Goal: Find specific page/section: Find specific page/section

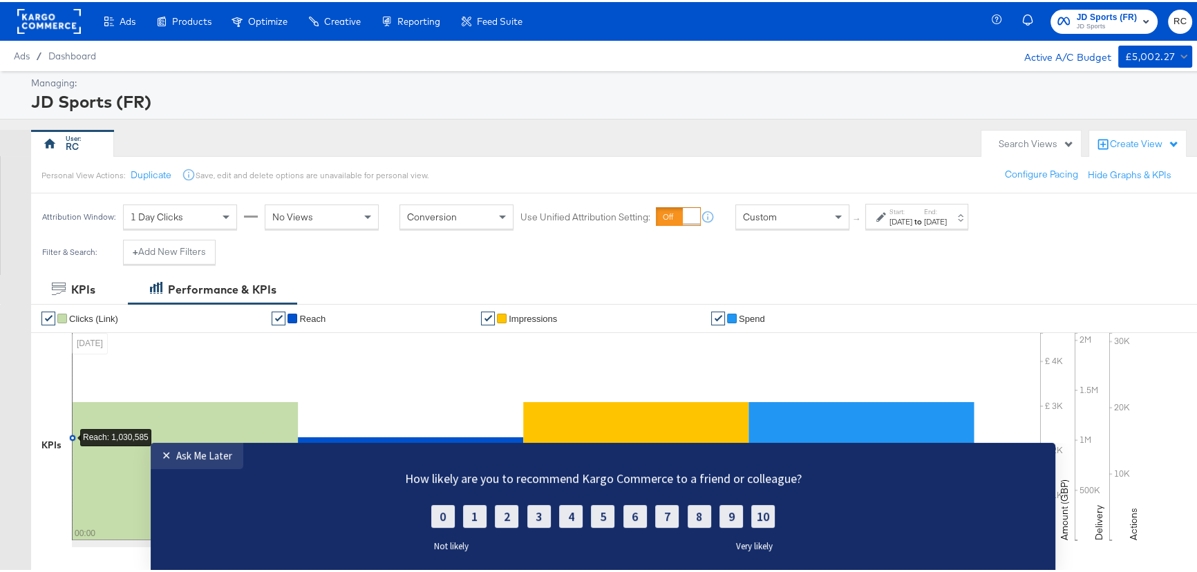
scroll to position [251, 0]
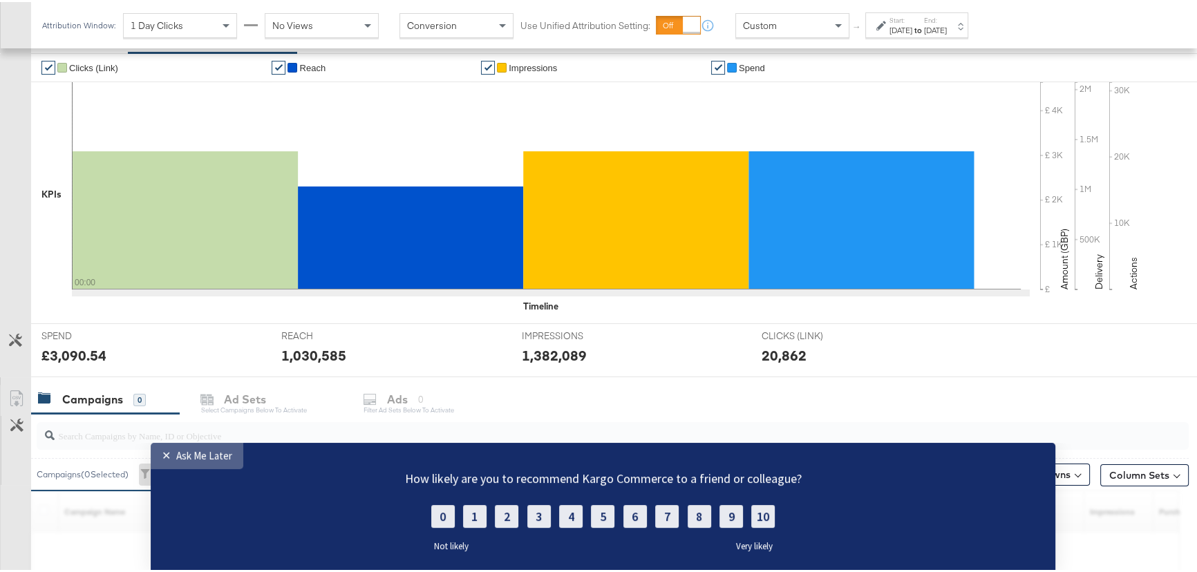
click at [206, 455] on div "Ask Me Later" at bounding box center [204, 455] width 56 height 13
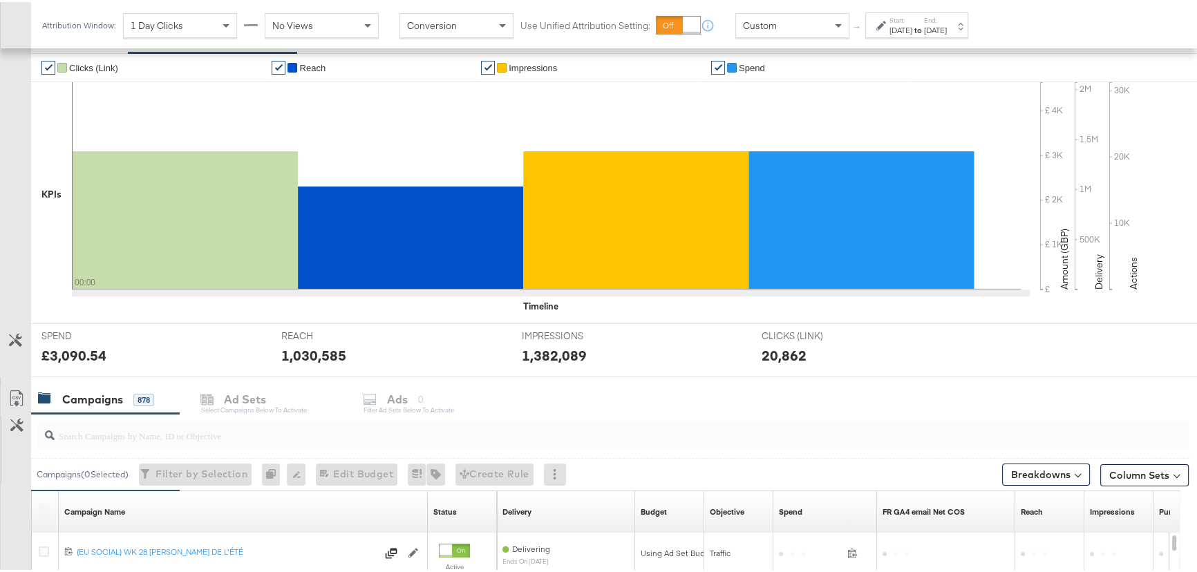
click at [109, 440] on input "search" at bounding box center [570, 428] width 1030 height 27
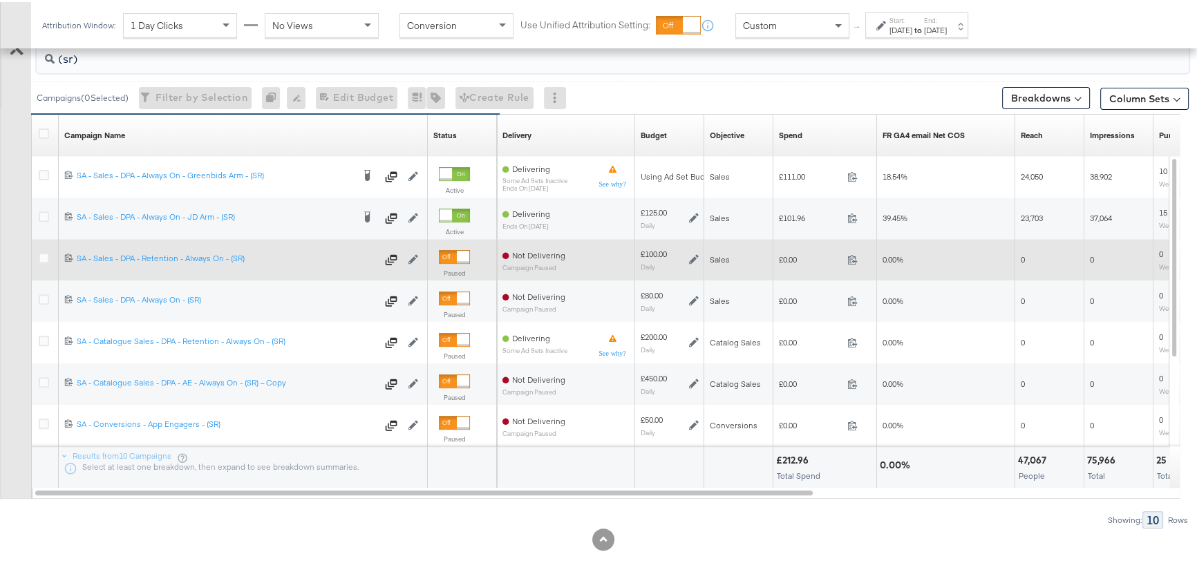
scroll to position [628, 0]
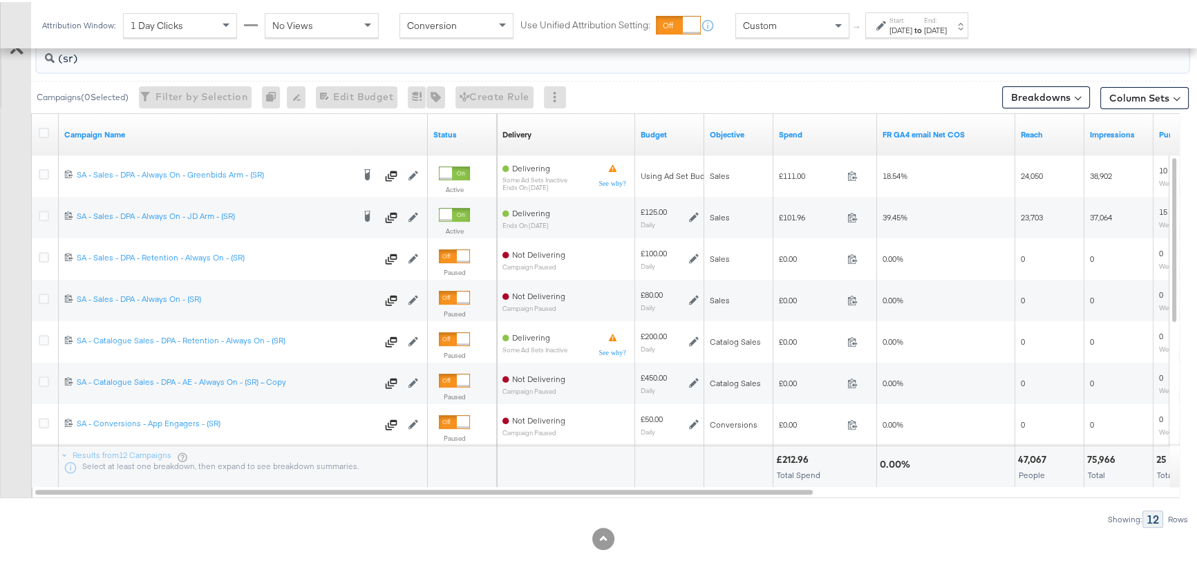
type input "(sr)"
click at [947, 28] on div "Aug 13th 2025" at bounding box center [935, 28] width 23 height 11
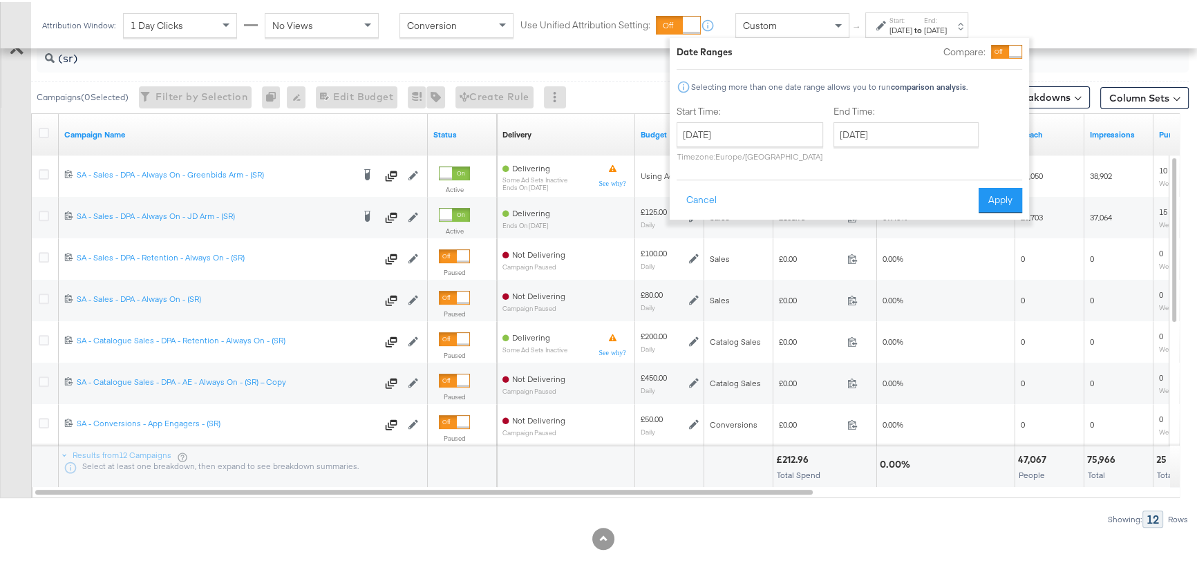
click at [1065, 12] on div "Attribution Window: 1 Day Clicks No Views Conversion Use Unified Attribution Se…" at bounding box center [598, 23] width 1197 height 46
click at [774, 132] on input "August 13th 2025" at bounding box center [750, 132] width 147 height 25
click at [827, 240] on td "16" at bounding box center [834, 241] width 24 height 19
type input "August 16th 2025"
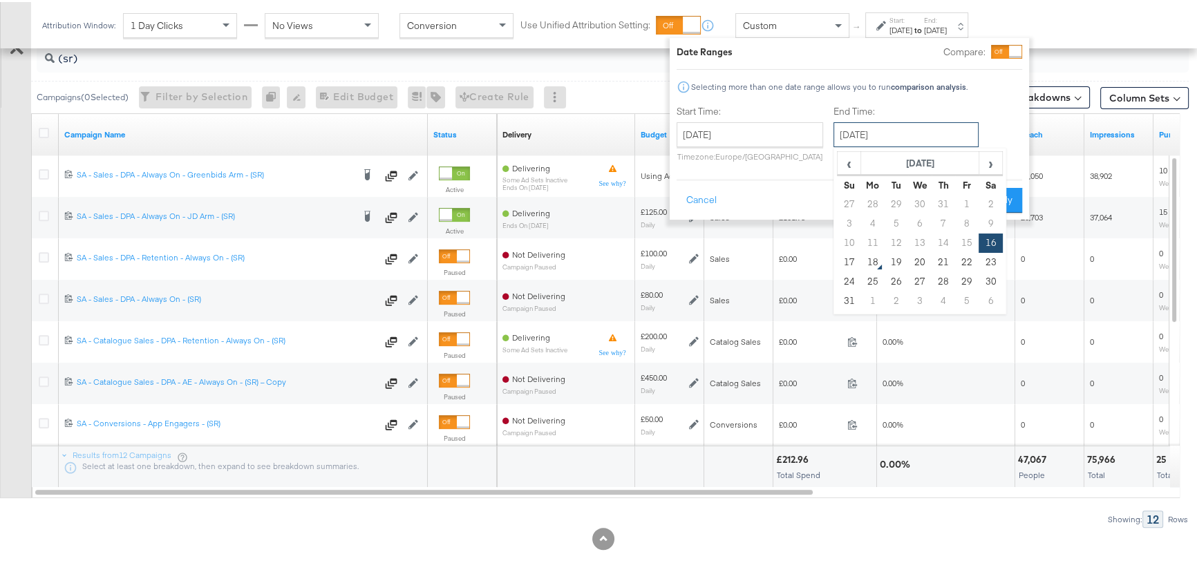
click at [878, 142] on input "August 16th 2025" at bounding box center [906, 132] width 145 height 25
click at [845, 259] on td "17" at bounding box center [850, 260] width 24 height 19
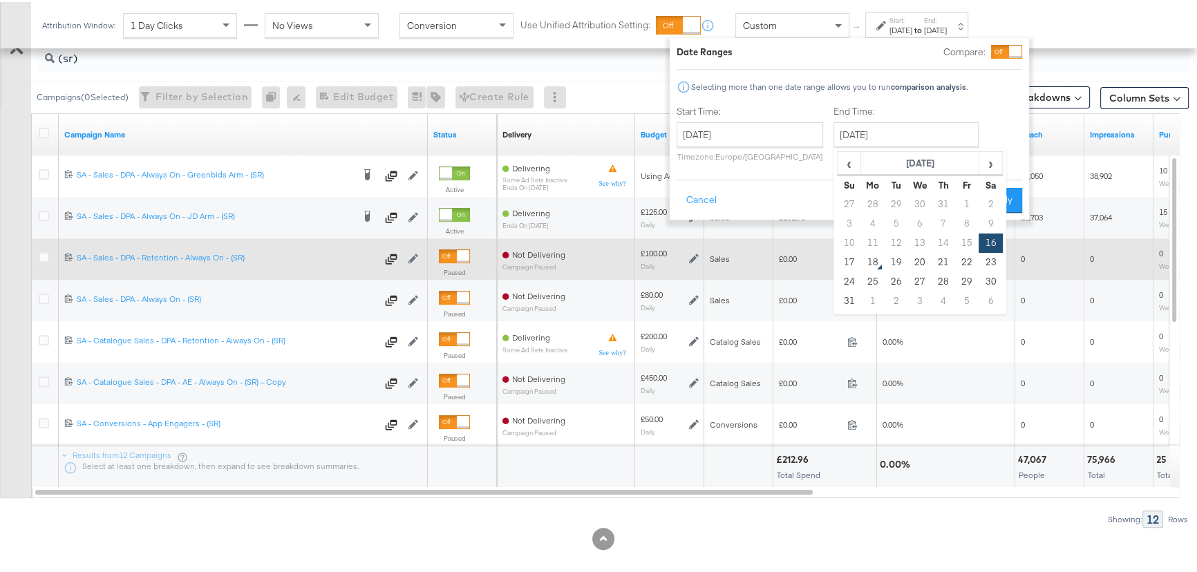
type input "August 17th 2025"
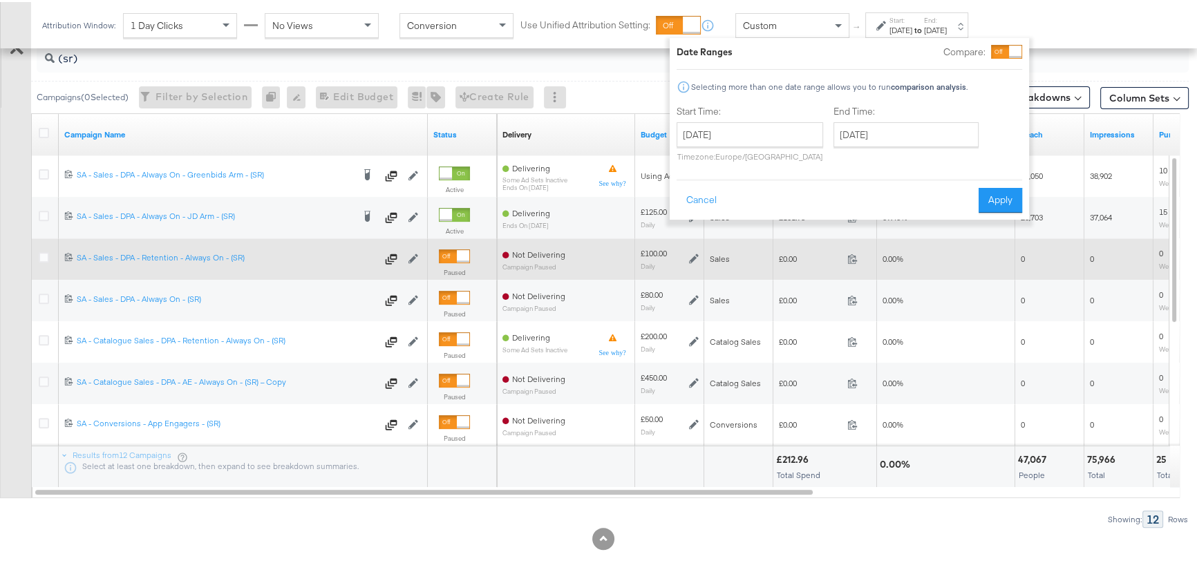
drag, startPoint x: 984, startPoint y: 202, endPoint x: 927, endPoint y: 235, distance: 65.7
click at [984, 202] on button "Apply" at bounding box center [1001, 198] width 44 height 25
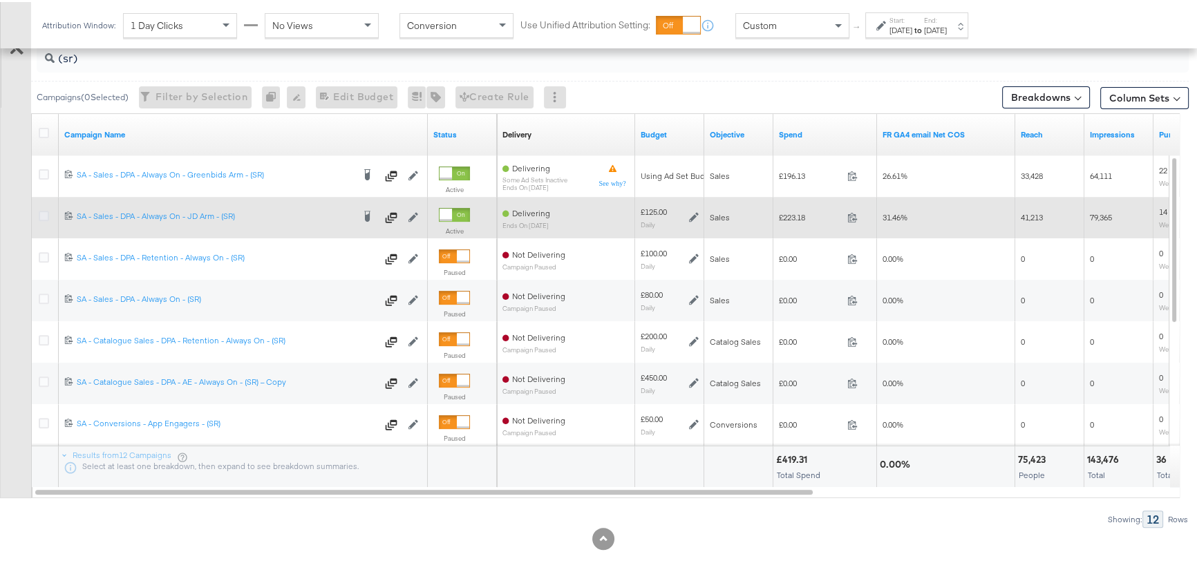
click at [42, 215] on icon at bounding box center [44, 214] width 10 height 10
click at [0, 0] on input "checkbox" at bounding box center [0, 0] width 0 height 0
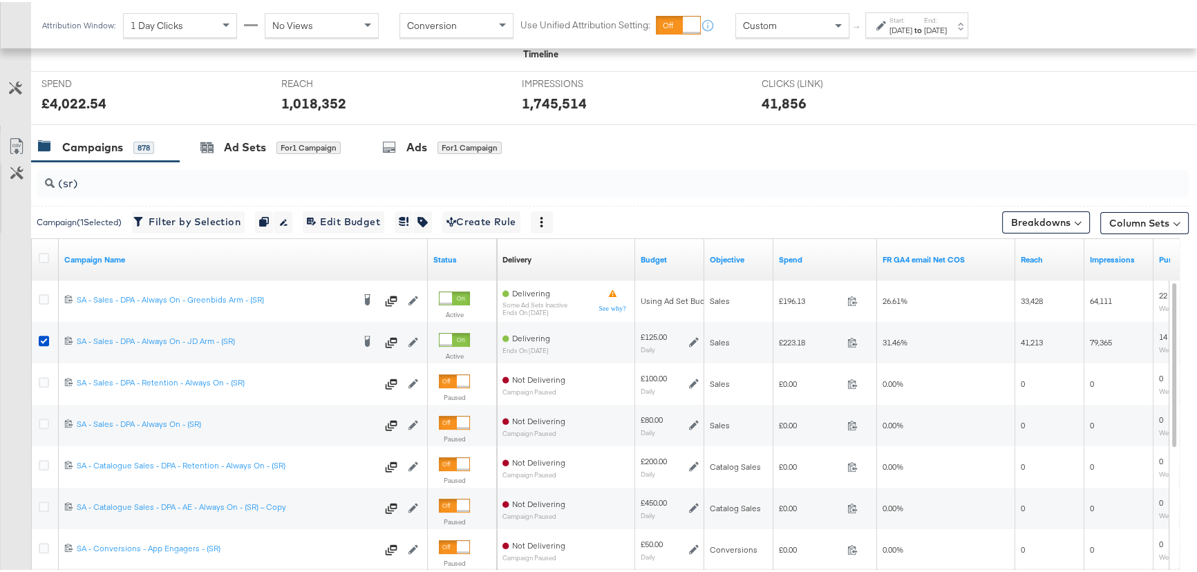
scroll to position [503, 0]
click at [259, 143] on div "Ad Sets" at bounding box center [245, 146] width 42 height 16
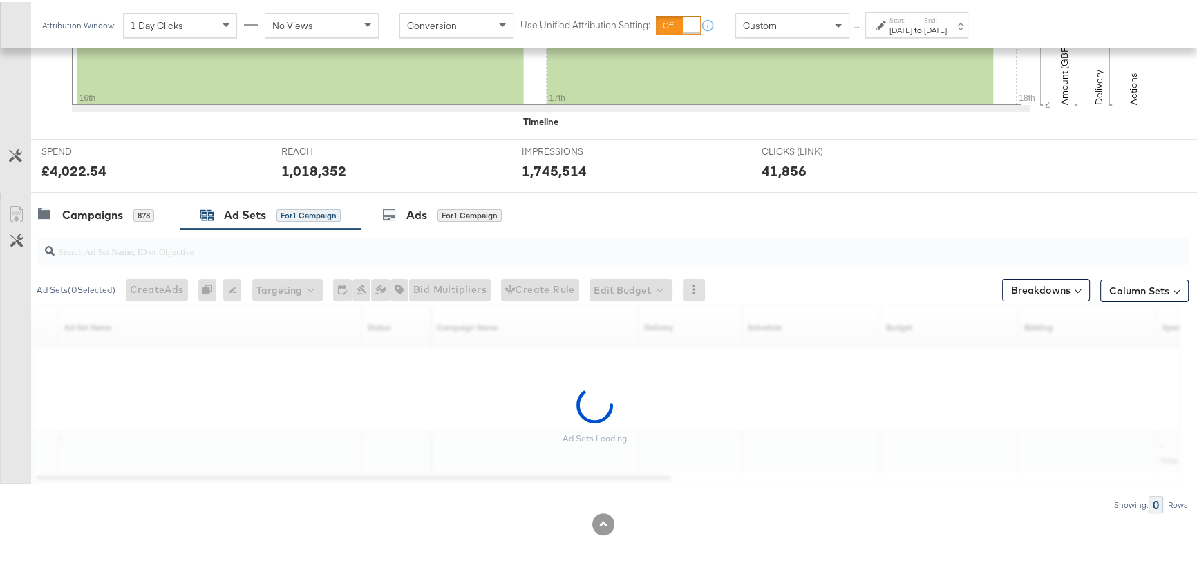
scroll to position [434, 0]
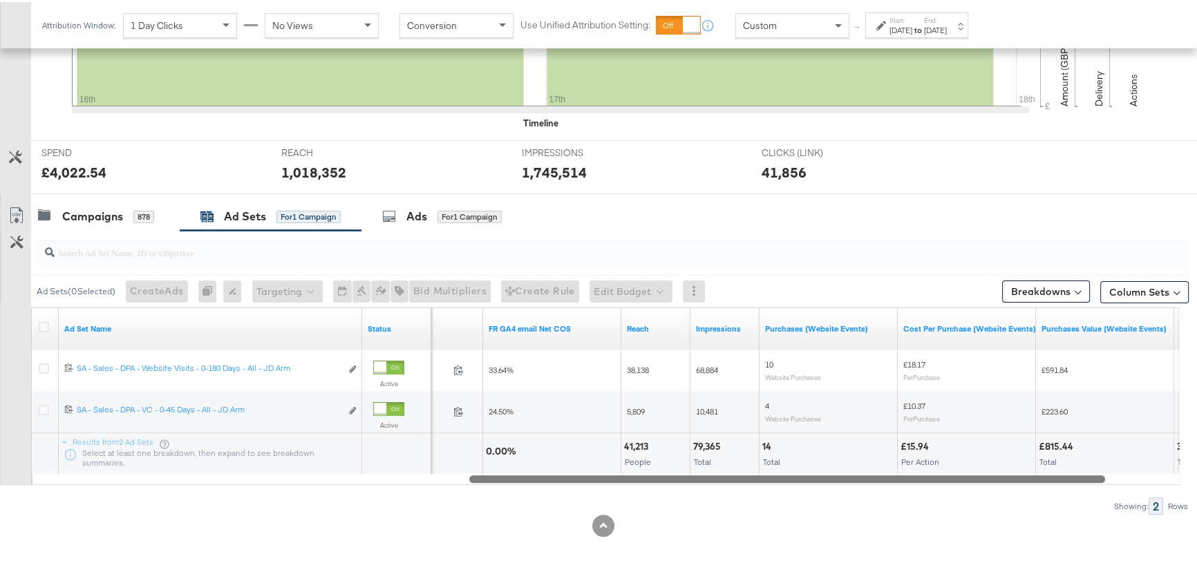
drag, startPoint x: 639, startPoint y: 478, endPoint x: 1068, endPoint y: 451, distance: 429.4
click at [1068, 451] on div "Ad Set Name Status Spend FR GA4 email Net COS Reach Impressions Purchases (Webs…" at bounding box center [605, 395] width 1149 height 178
click at [115, 216] on div "Campaigns" at bounding box center [92, 215] width 61 height 16
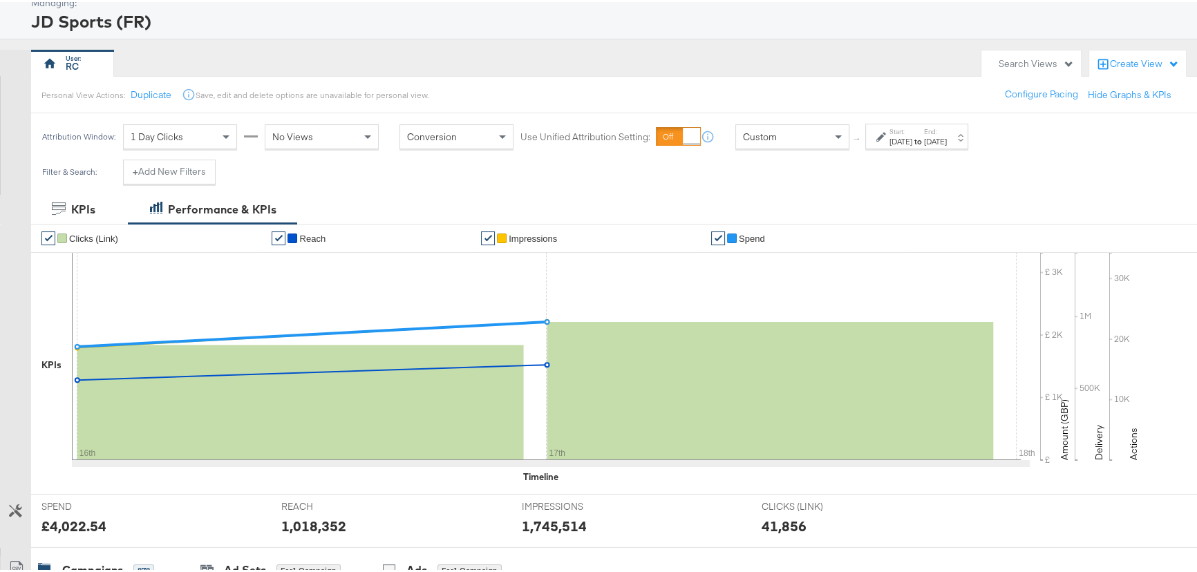
scroll to position [0, 0]
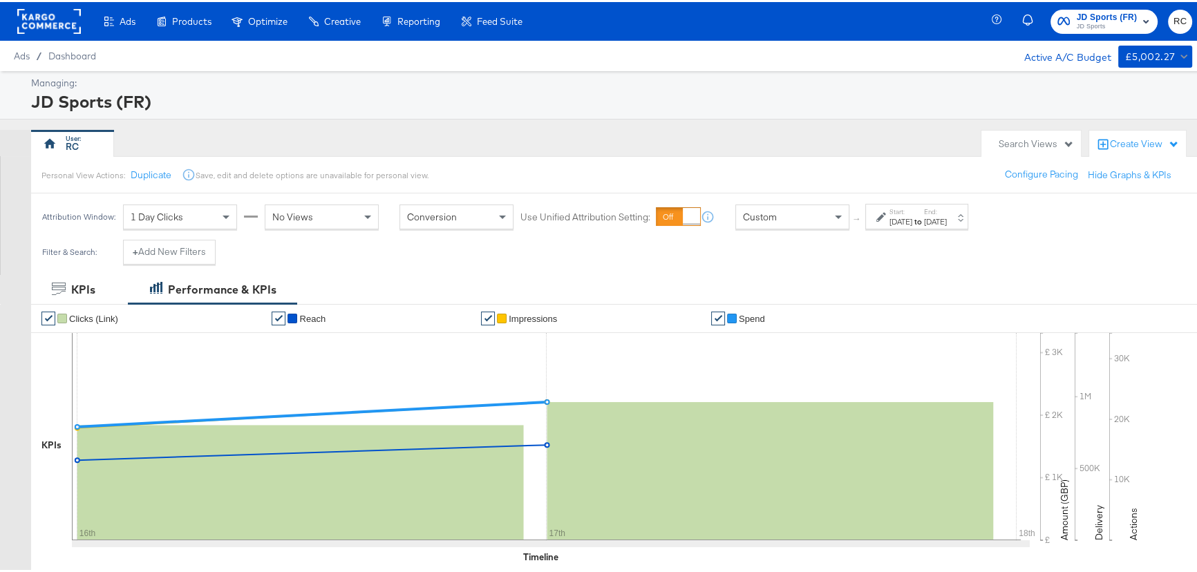
click at [1087, 19] on span "JD Sports" at bounding box center [1107, 24] width 61 height 11
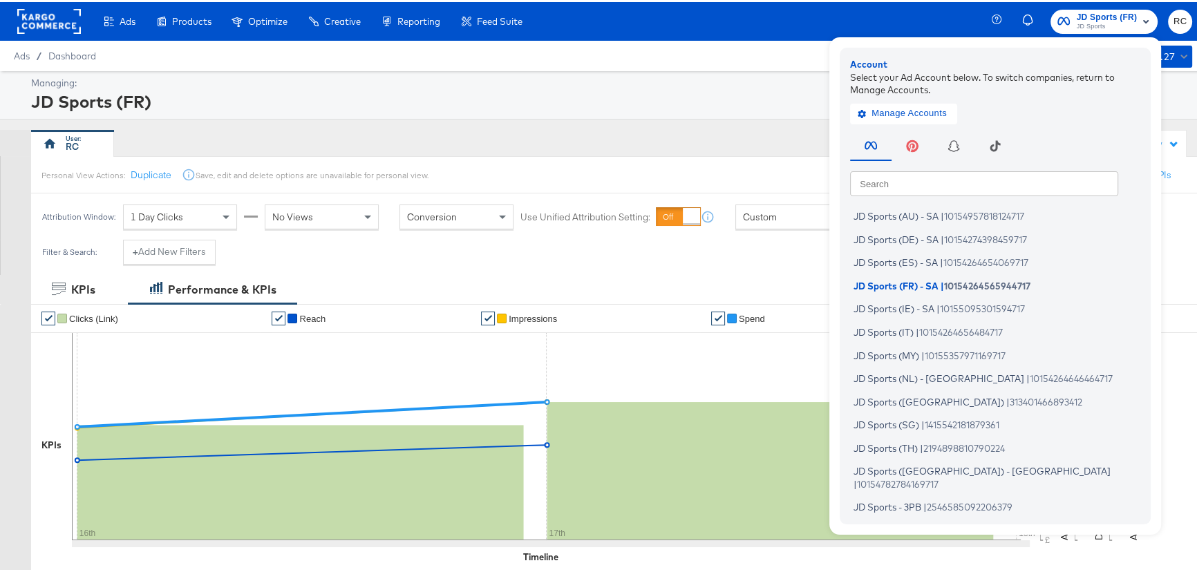
click at [584, 77] on div "Managing:" at bounding box center [610, 81] width 1158 height 13
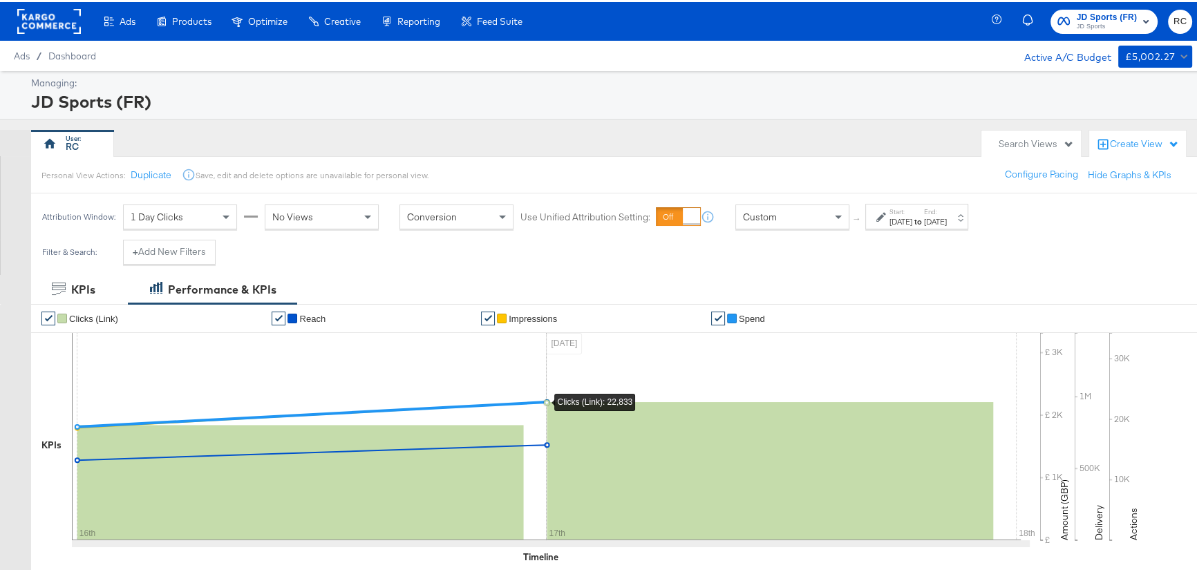
scroll to position [314, 0]
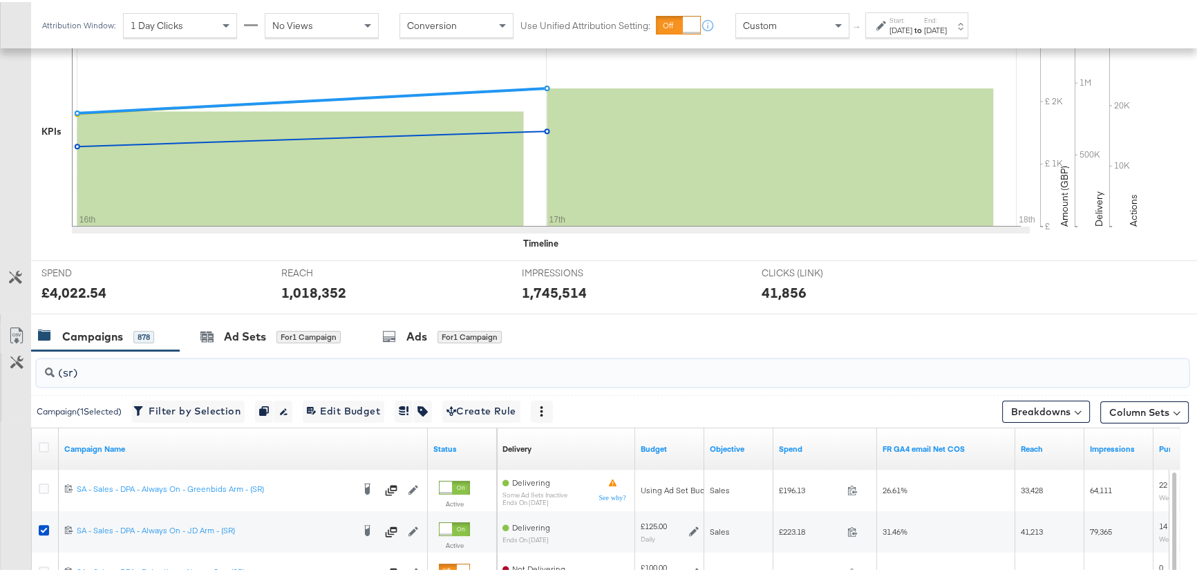
drag, startPoint x: 89, startPoint y: 369, endPoint x: 40, endPoint y: 365, distance: 49.3
click at [40, 365] on div "(sr)" at bounding box center [613, 371] width 1152 height 28
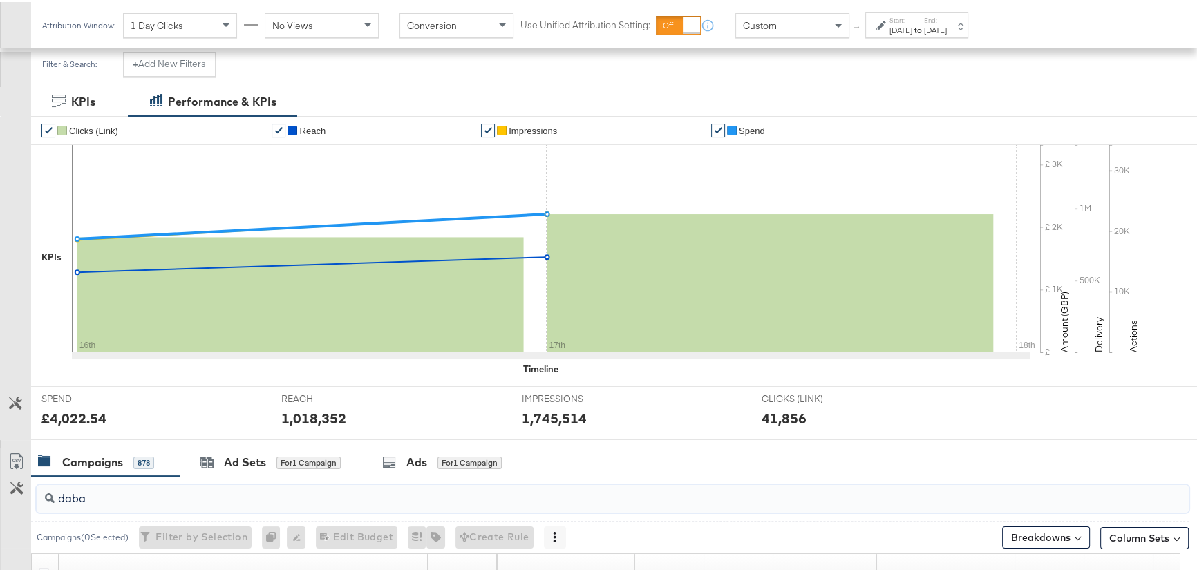
scroll to position [440, 0]
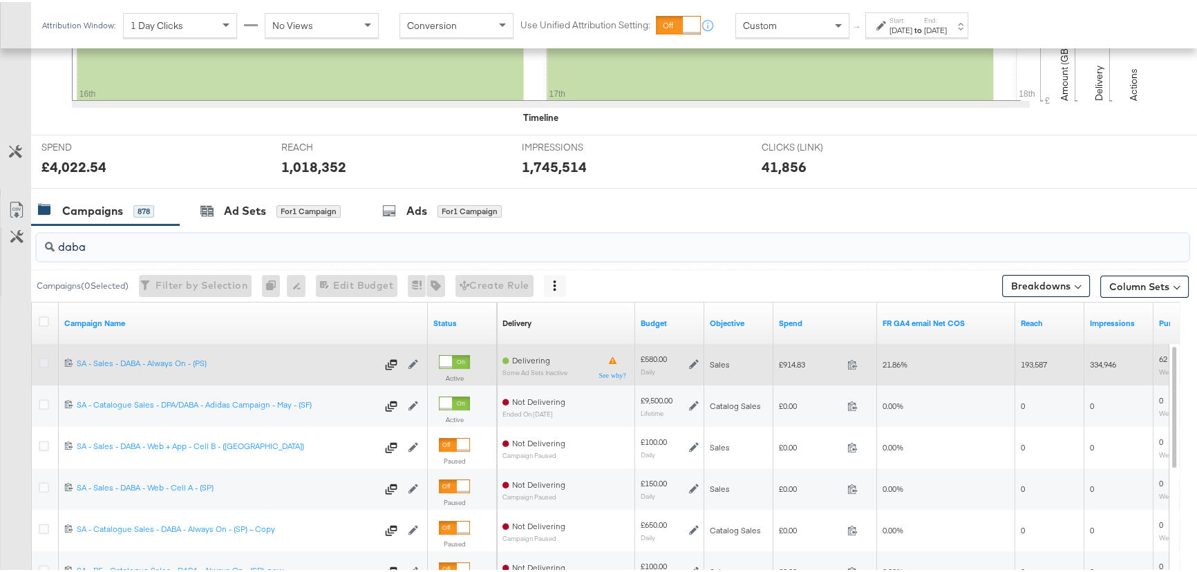
type input "daba"
click at [46, 359] on icon at bounding box center [44, 361] width 10 height 10
click at [0, 0] on input "checkbox" at bounding box center [0, 0] width 0 height 0
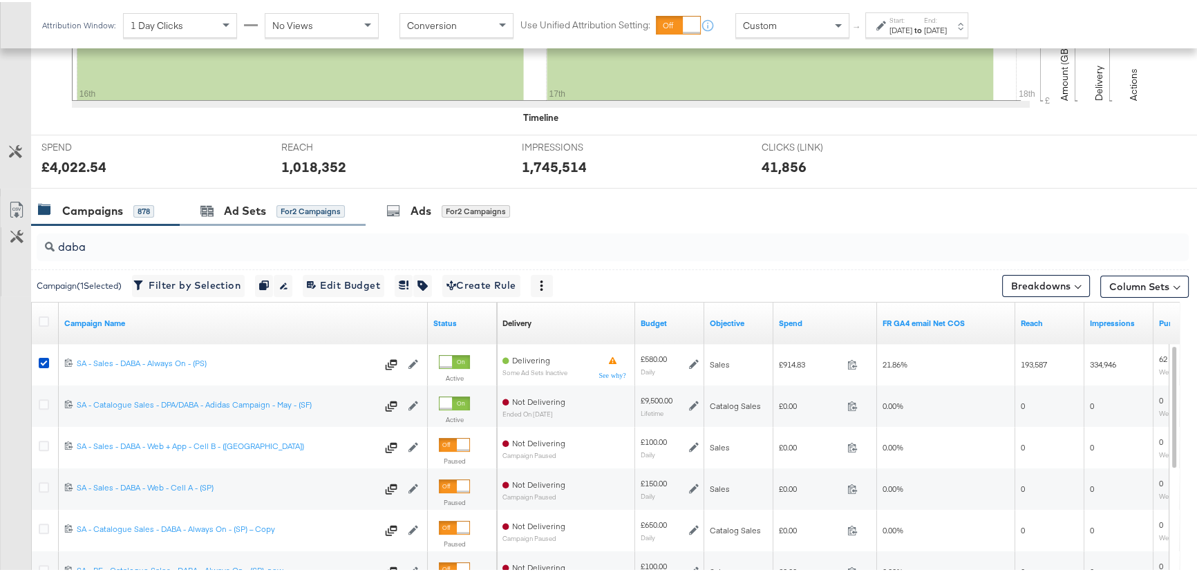
click at [250, 216] on div "Ad Sets for 2 Campaigns" at bounding box center [273, 209] width 186 height 30
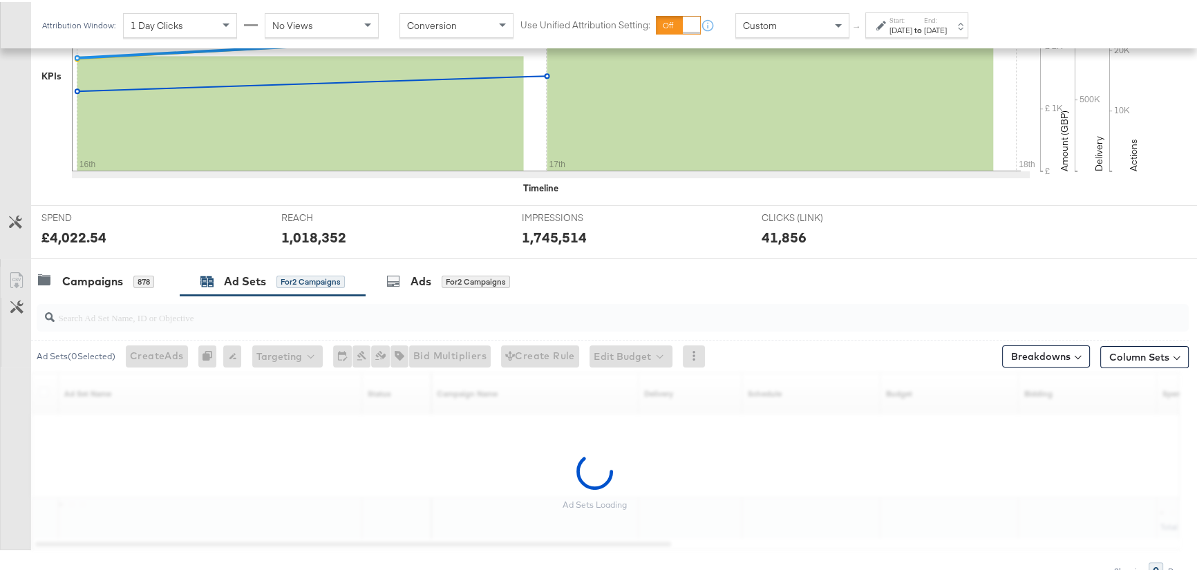
scroll to position [255, 0]
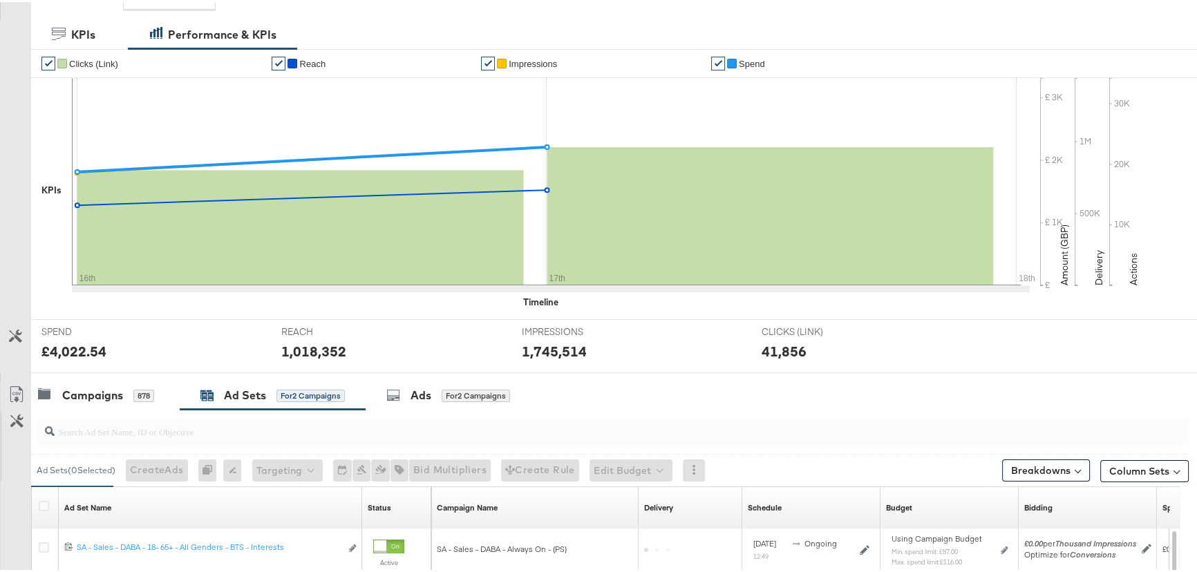
scroll to position [0, 0]
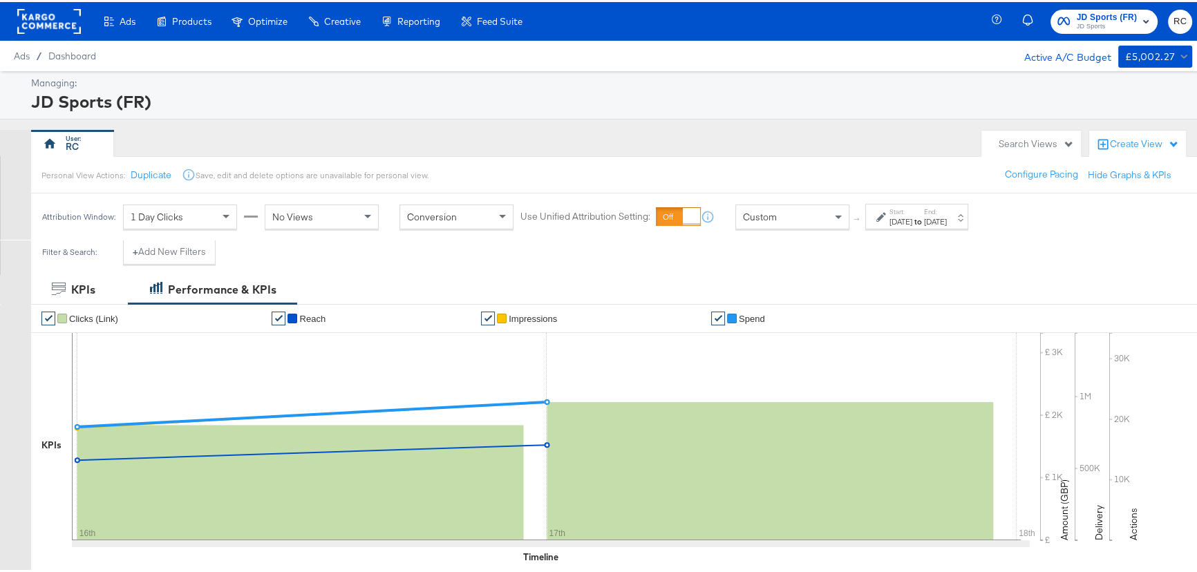
click at [913, 219] on div "[DATE]" at bounding box center [901, 219] width 23 height 11
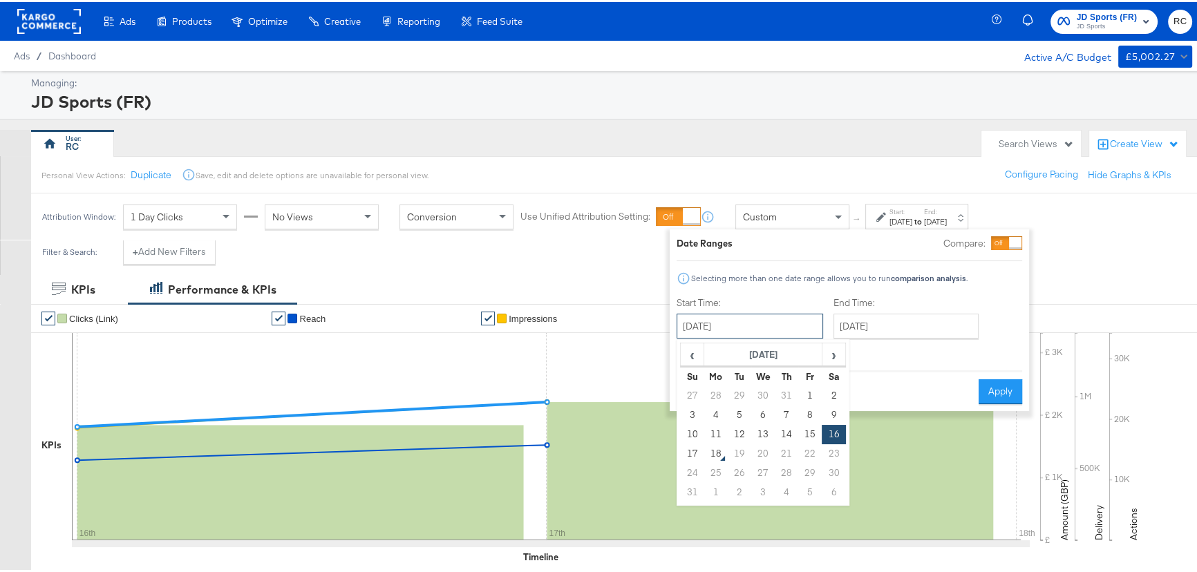
click at [743, 333] on input "August 16th 2025" at bounding box center [750, 324] width 147 height 25
click at [1002, 390] on button "Apply" at bounding box center [1001, 389] width 44 height 25
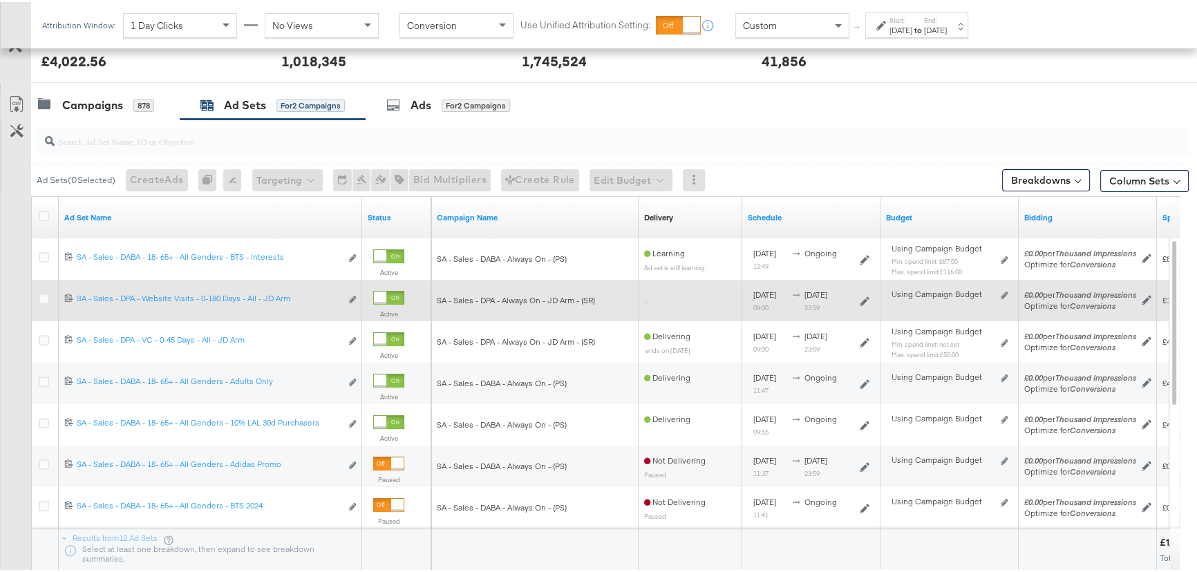
scroll to position [560, 0]
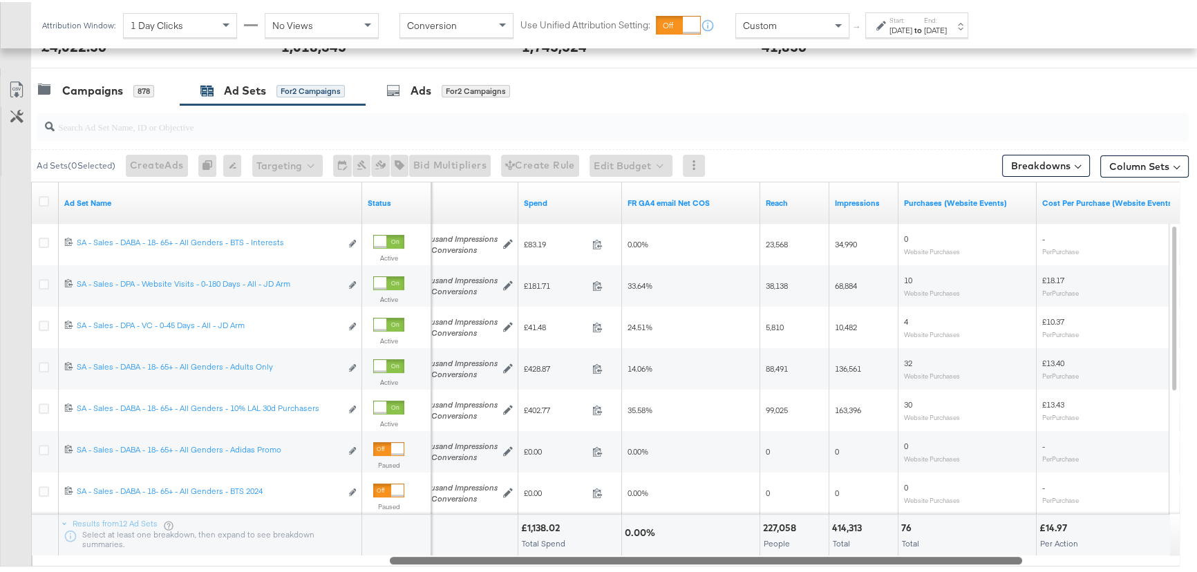
drag, startPoint x: 632, startPoint y: 559, endPoint x: 982, endPoint y: 568, distance: 350.6
click at [982, 568] on div "Ad Sets ( 0 Selected) Create Ads At least one ad set must be selected 0 Rename …" at bounding box center [594, 349] width 1189 height 492
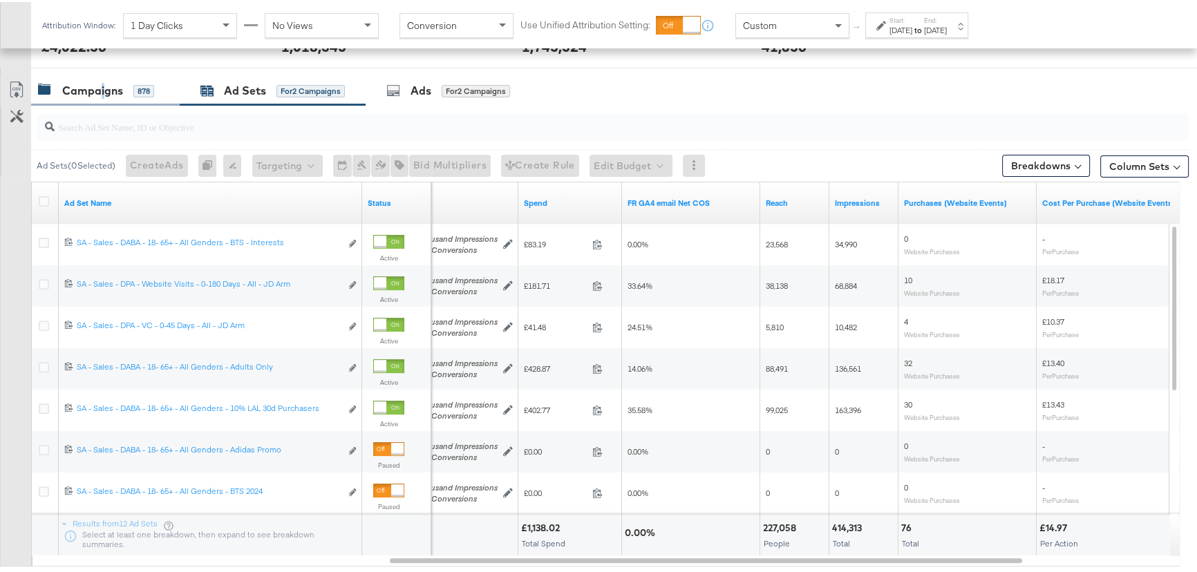
drag, startPoint x: 102, startPoint y: 90, endPoint x: 104, endPoint y: 100, distance: 9.8
click at [102, 90] on div "Campaigns" at bounding box center [92, 89] width 61 height 16
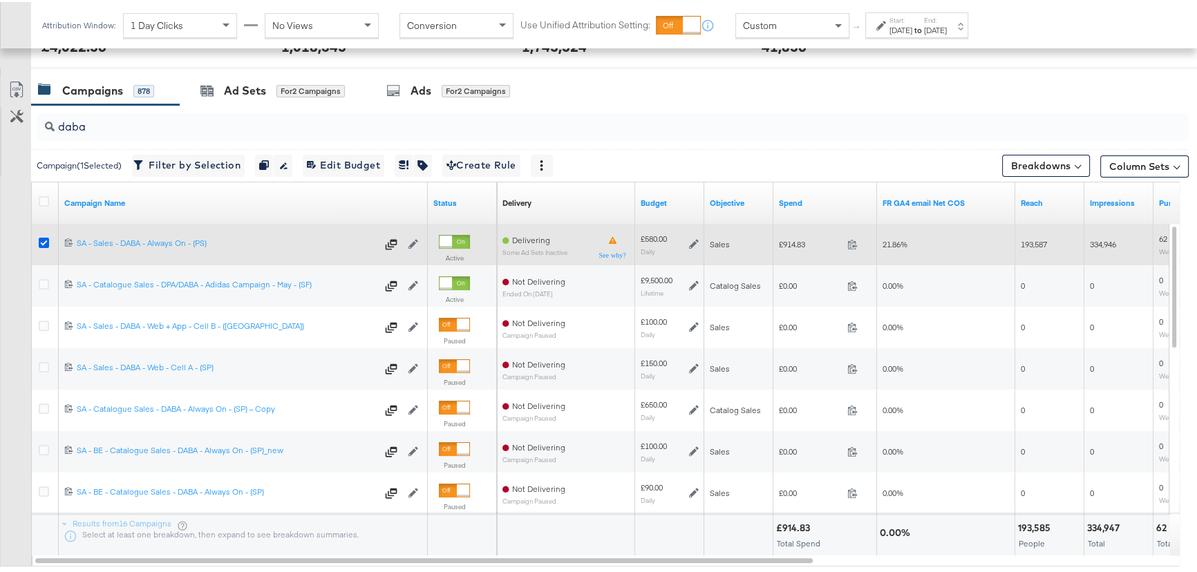
click at [44, 242] on icon at bounding box center [44, 241] width 10 height 10
click at [0, 0] on input "checkbox" at bounding box center [0, 0] width 0 height 0
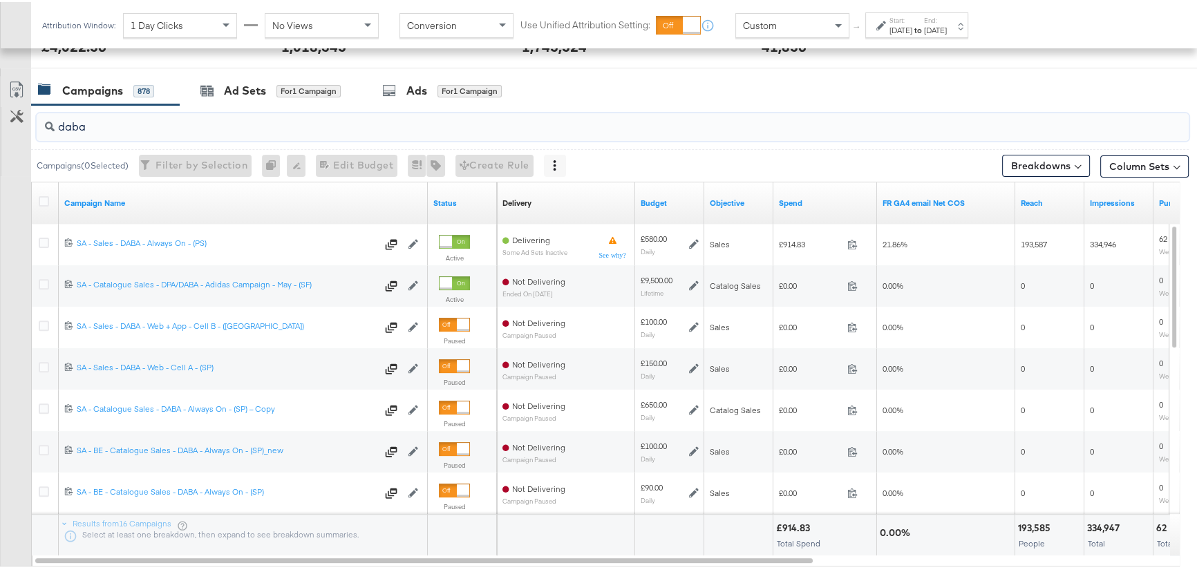
drag, startPoint x: 108, startPoint y: 124, endPoint x: 33, endPoint y: 122, distance: 74.7
click at [33, 122] on div "daba" at bounding box center [610, 125] width 1158 height 44
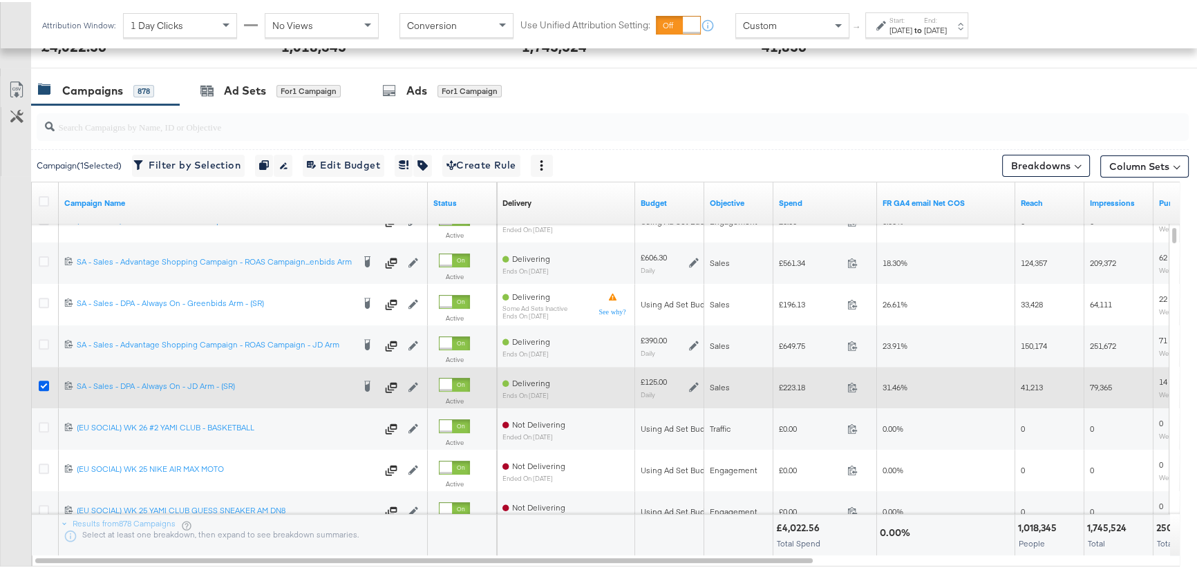
click at [42, 380] on icon at bounding box center [44, 384] width 10 height 10
click at [0, 0] on input "checkbox" at bounding box center [0, 0] width 0 height 0
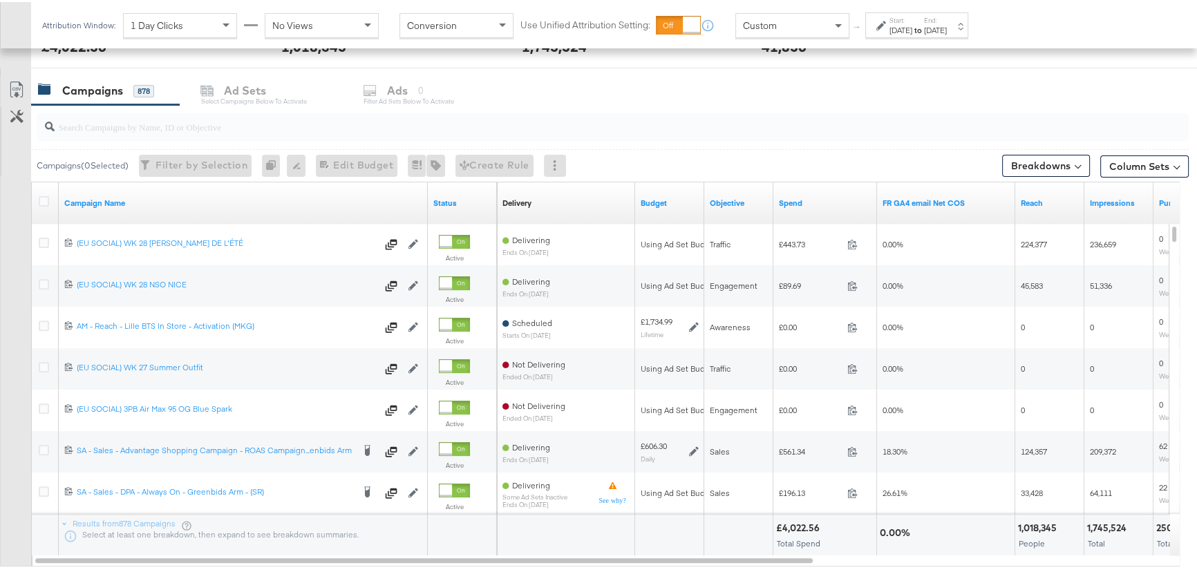
scroll to position [308, 0]
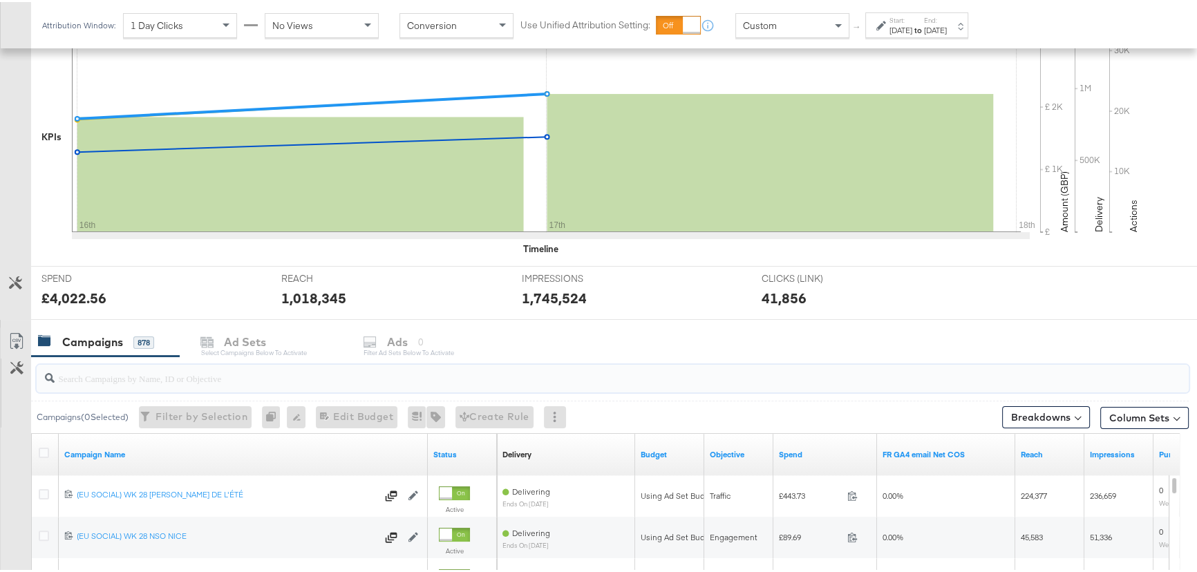
click at [97, 380] on input "search" at bounding box center [570, 370] width 1030 height 27
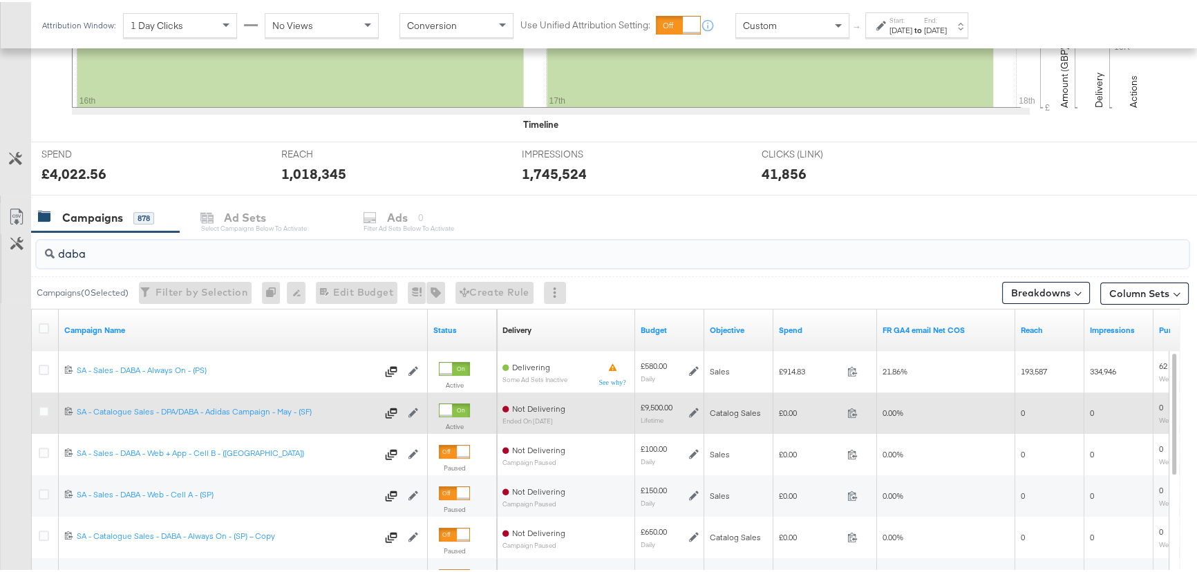
scroll to position [622, 0]
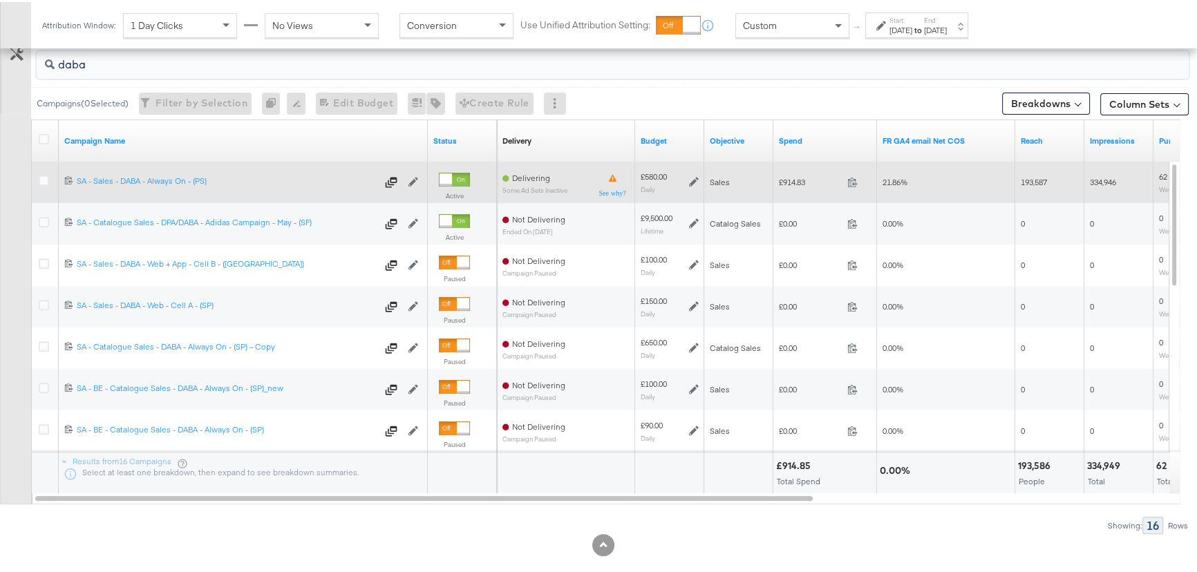
type input "daba"
click at [48, 179] on div at bounding box center [46, 181] width 15 height 14
click at [40, 174] on icon at bounding box center [44, 179] width 10 height 10
click at [0, 0] on input "checkbox" at bounding box center [0, 0] width 0 height 0
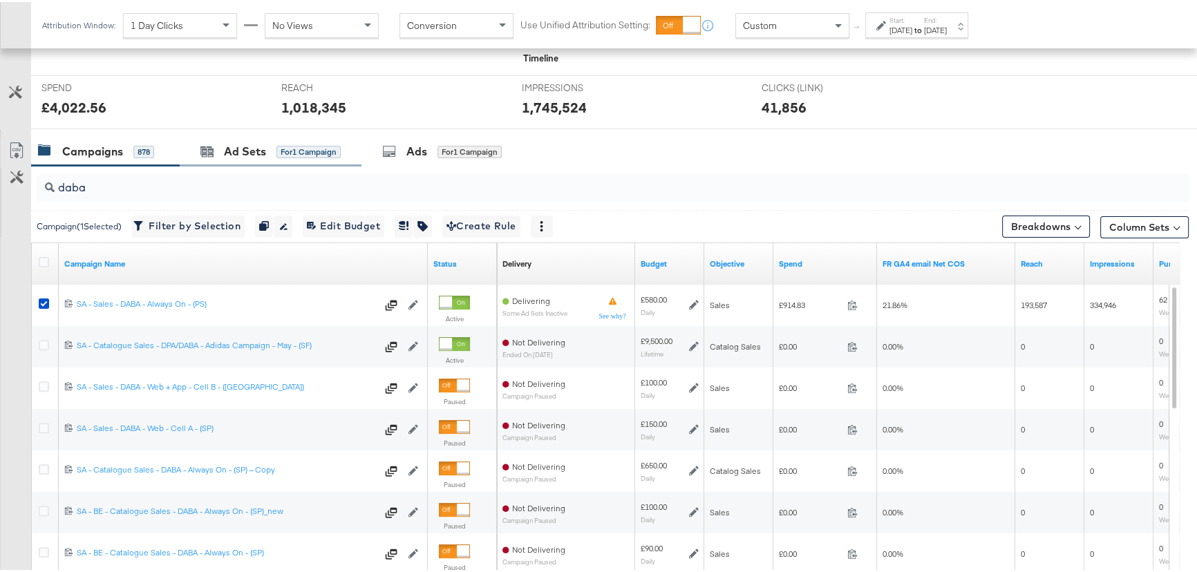
scroll to position [497, 0]
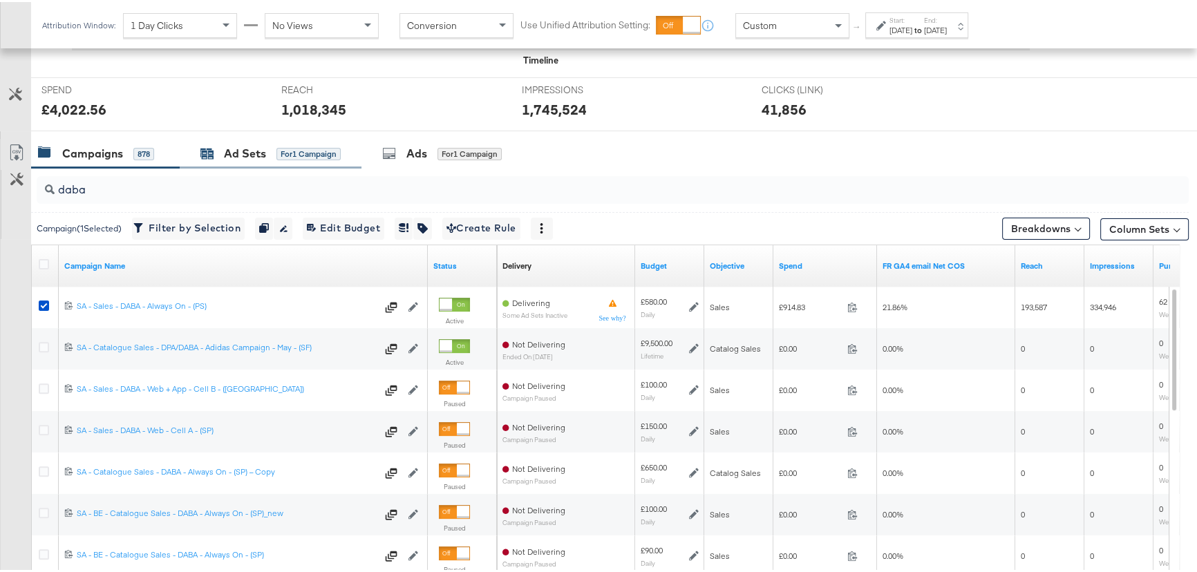
click at [251, 151] on div "Ad Sets" at bounding box center [245, 152] width 42 height 16
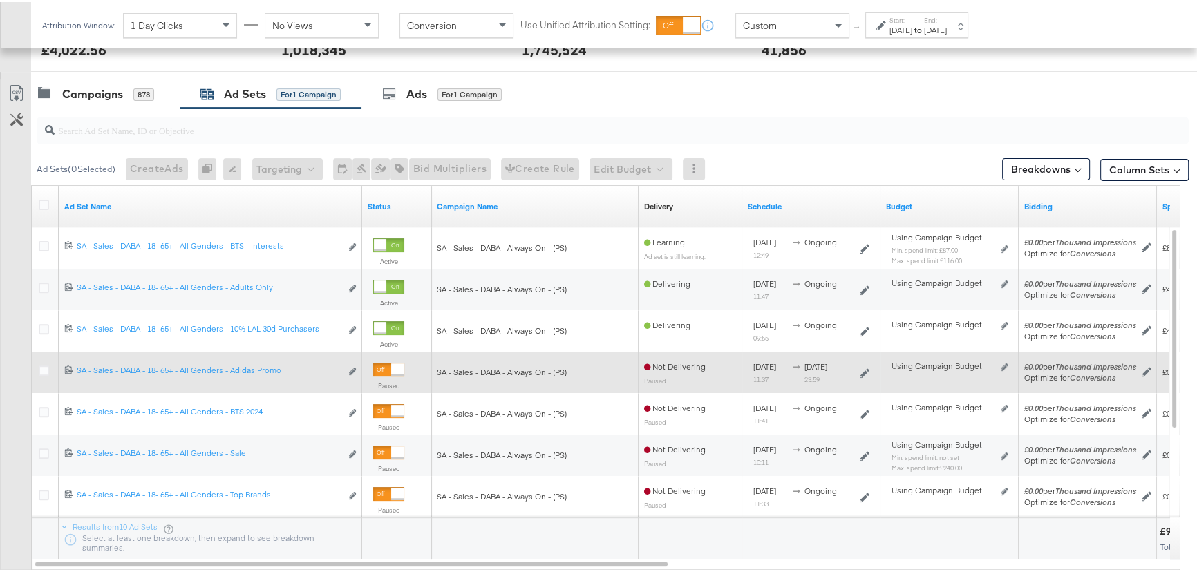
scroll to position [560, 0]
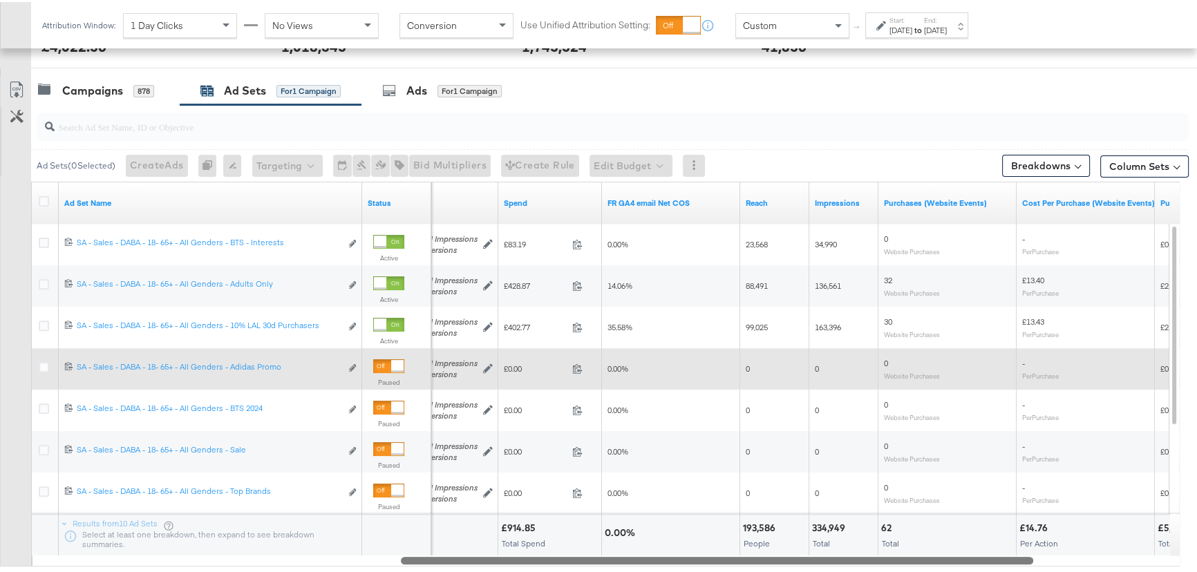
drag, startPoint x: 539, startPoint y: 557, endPoint x: 906, endPoint y: 562, distance: 366.4
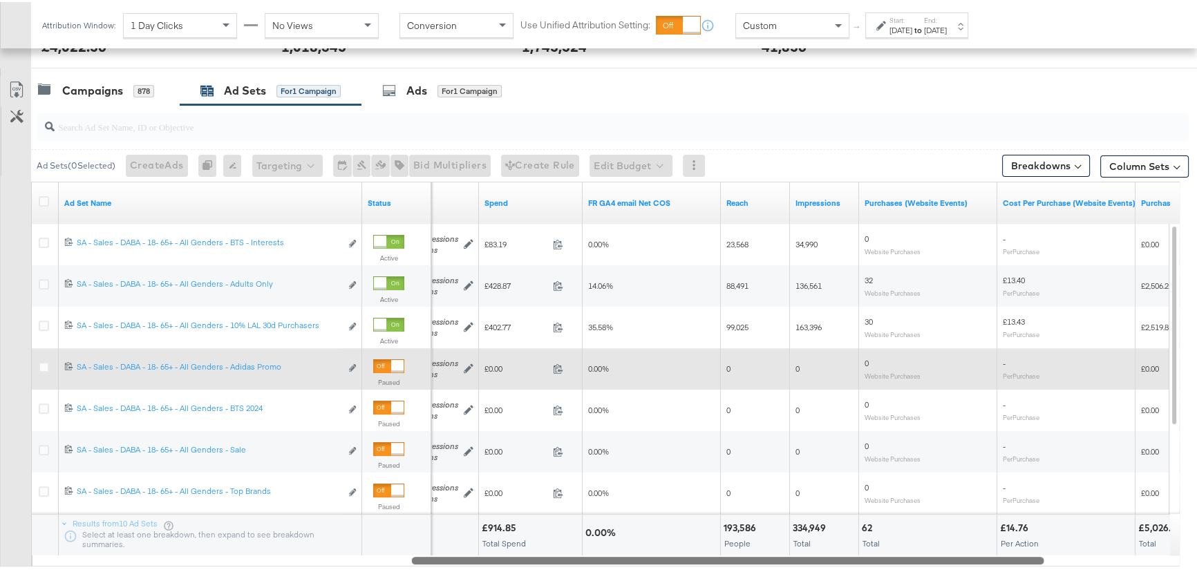
drag, startPoint x: 640, startPoint y: 558, endPoint x: 650, endPoint y: 560, distance: 9.9
click at [650, 560] on div at bounding box center [728, 558] width 633 height 12
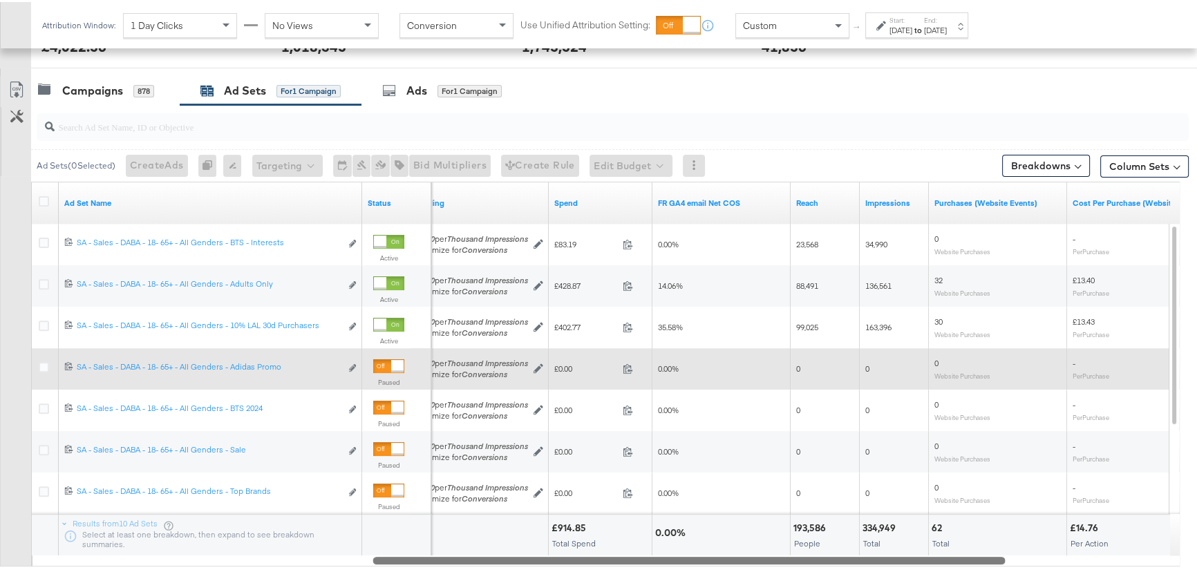
drag, startPoint x: 651, startPoint y: 559, endPoint x: 615, endPoint y: 558, distance: 36.0
click at [615, 558] on div at bounding box center [689, 558] width 633 height 12
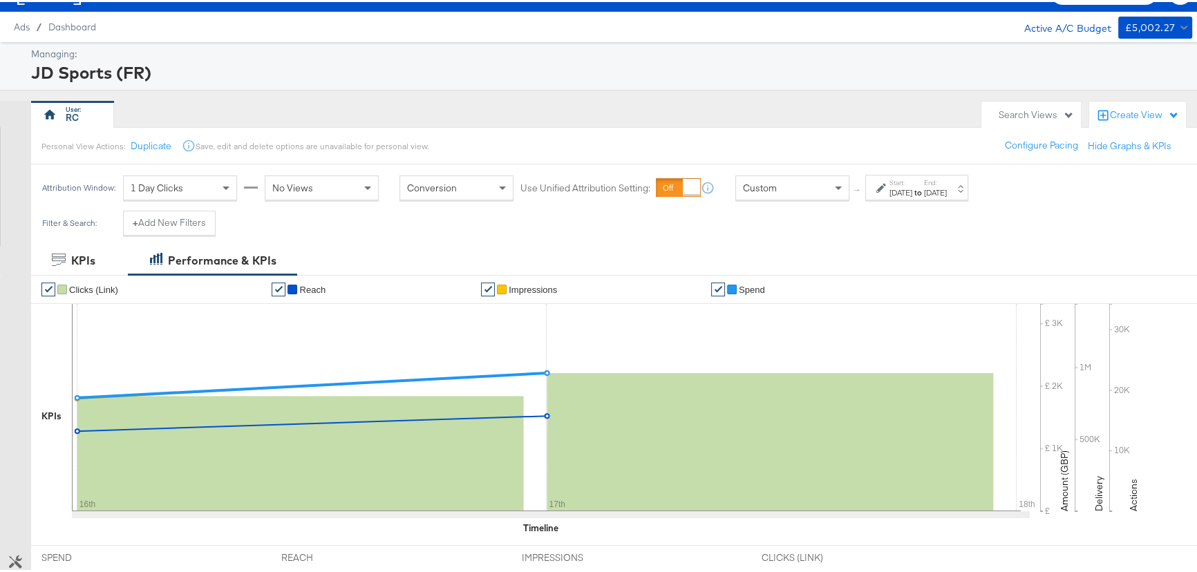
scroll to position [0, 0]
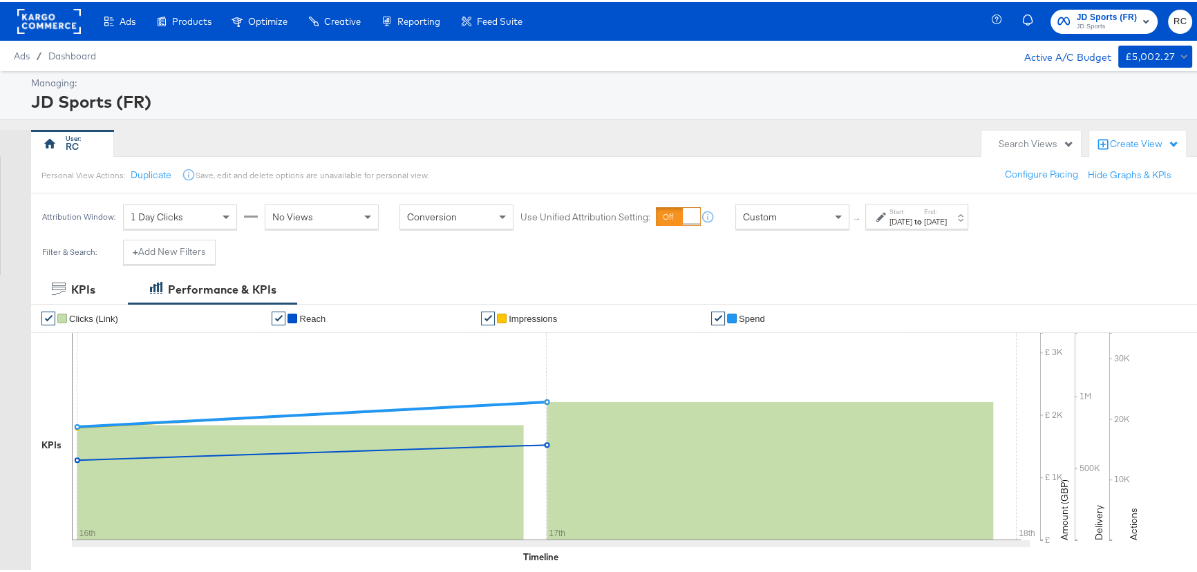
click at [1101, 17] on span "JD Sports (FR)" at bounding box center [1107, 15] width 61 height 15
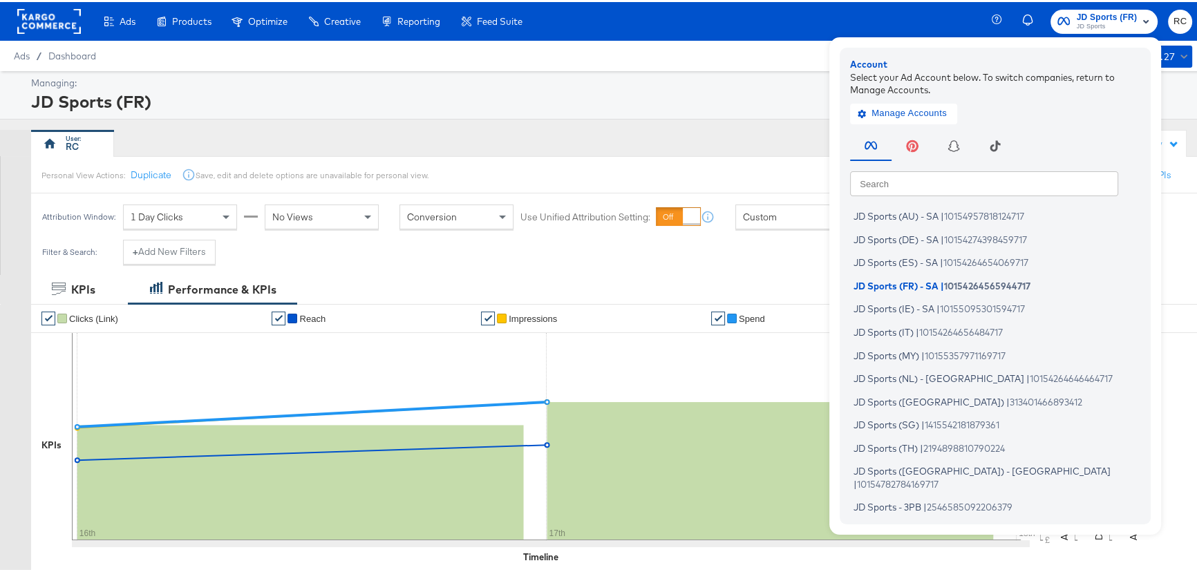
click at [802, 20] on div "Ads Products Optimize Creative Reporting Feed Suite JD Sports (FR) JD Sports Ac…" at bounding box center [603, 19] width 1206 height 39
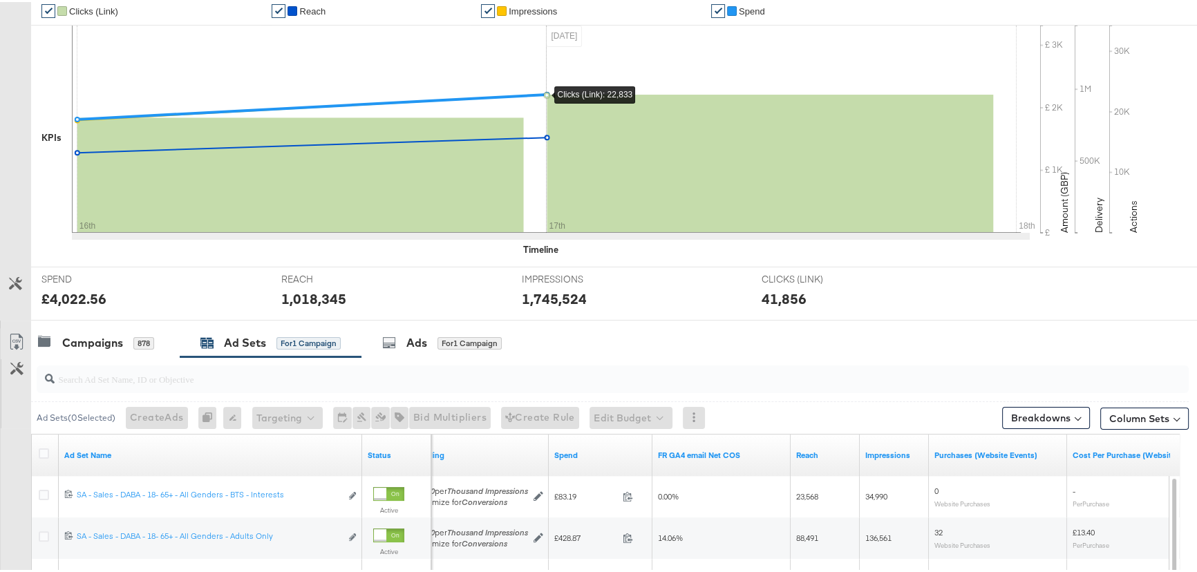
scroll to position [314, 0]
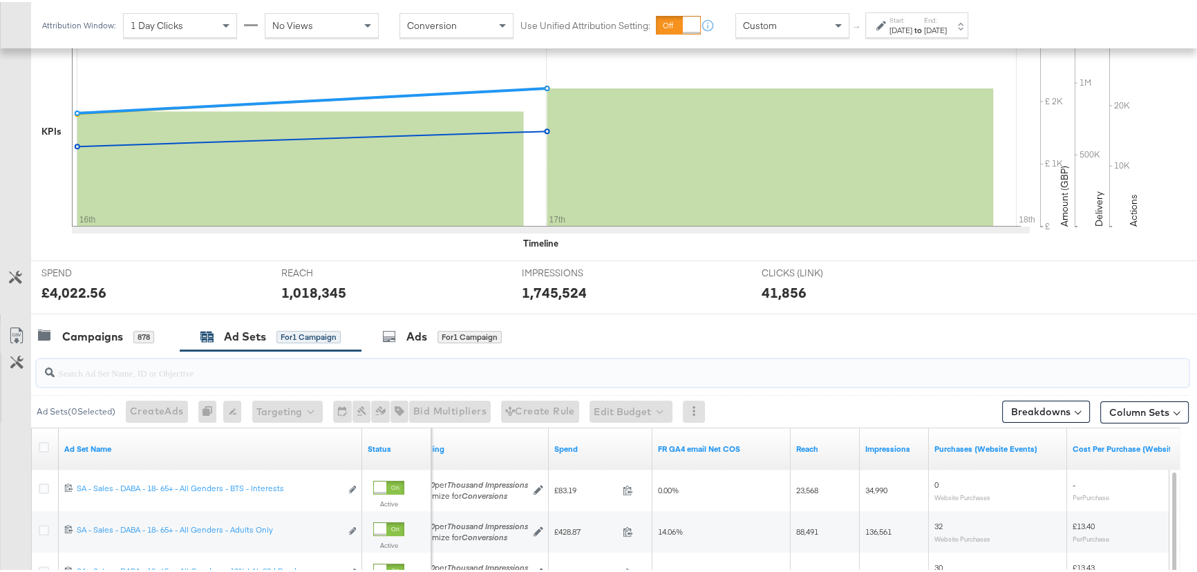
click at [175, 373] on input "search" at bounding box center [570, 365] width 1030 height 27
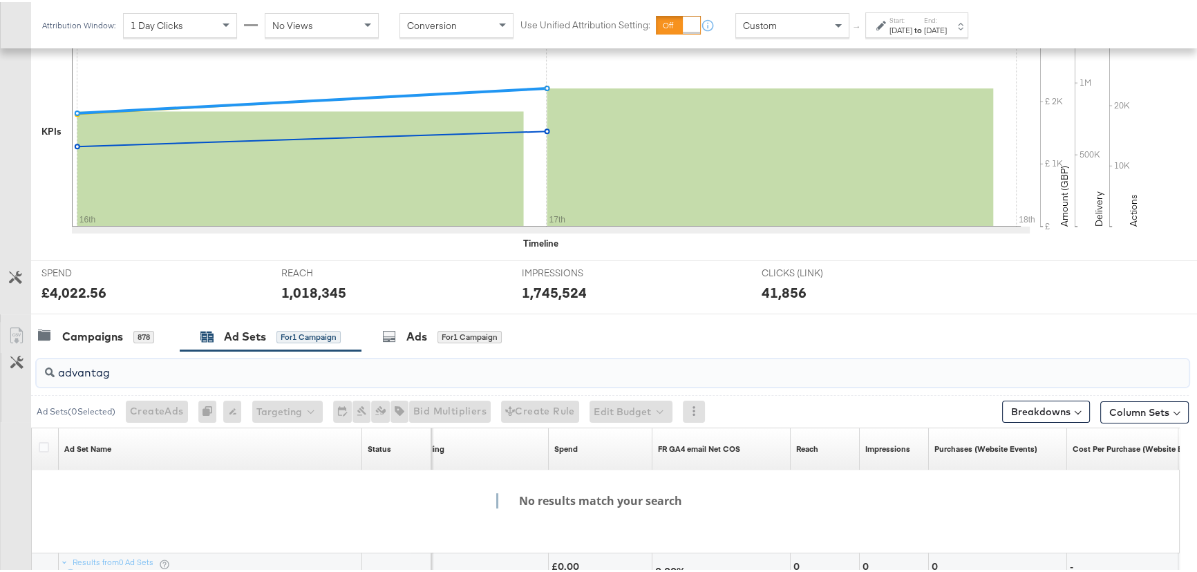
type input "advantage"
drag, startPoint x: 179, startPoint y: 367, endPoint x: 18, endPoint y: 376, distance: 161.3
click at [18, 376] on div "advantage Ad Sets ( 0 Selected) Create Ads At least one ad set must be selected…" at bounding box center [594, 491] width 1189 height 284
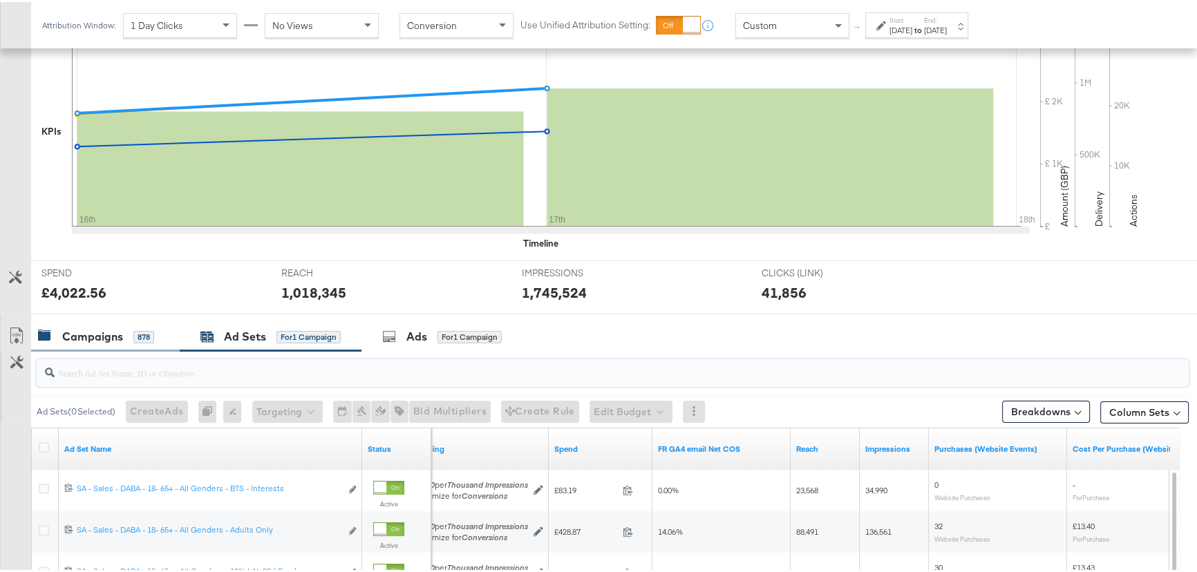
click at [99, 328] on div "Campaigns" at bounding box center [92, 335] width 61 height 16
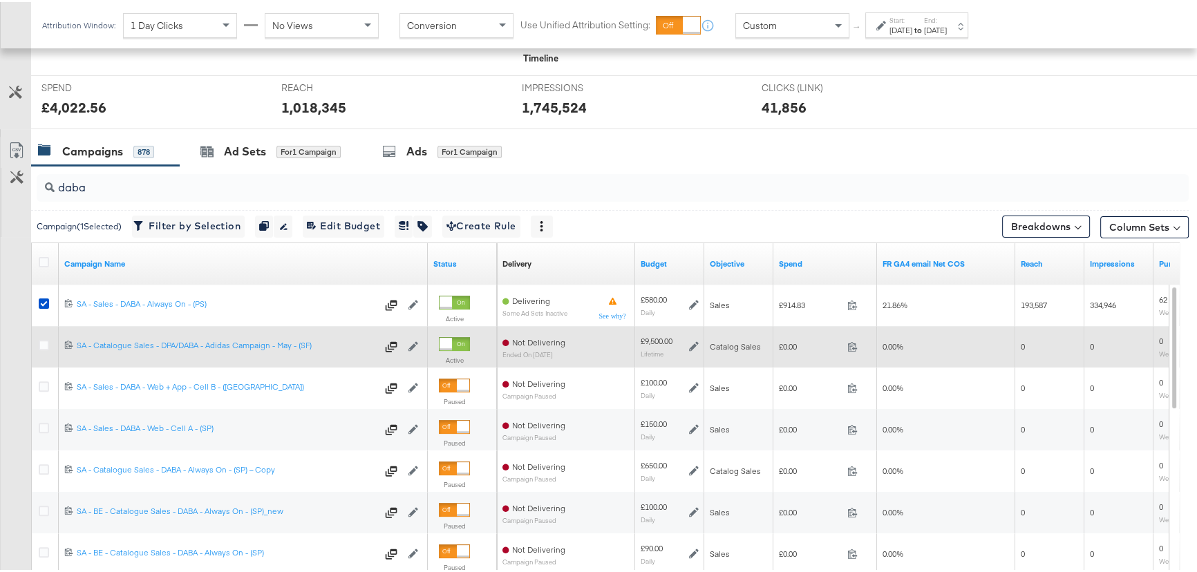
scroll to position [503, 0]
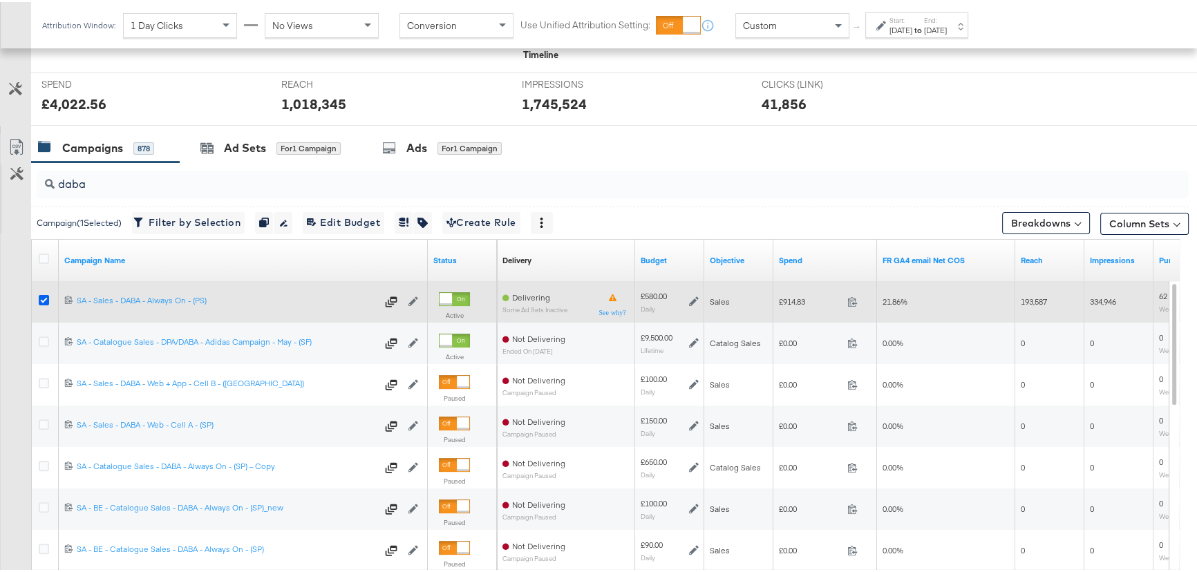
click at [46, 297] on icon at bounding box center [44, 298] width 10 height 10
click at [0, 0] on input "checkbox" at bounding box center [0, 0] width 0 height 0
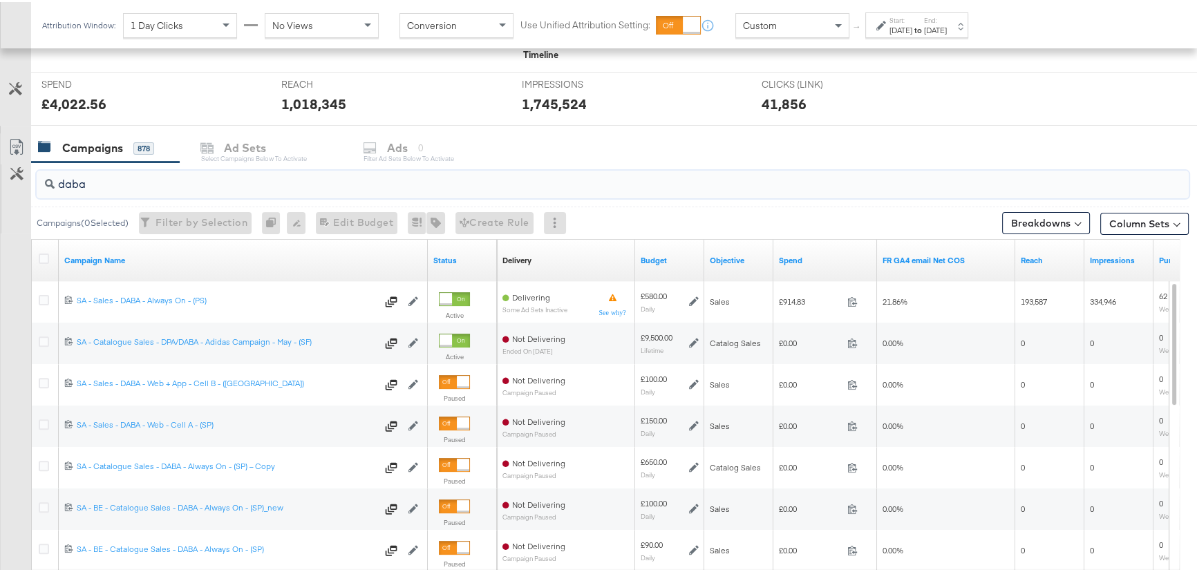
drag, startPoint x: 111, startPoint y: 185, endPoint x: 33, endPoint y: 180, distance: 78.3
click at [33, 180] on div "daba" at bounding box center [610, 182] width 1158 height 44
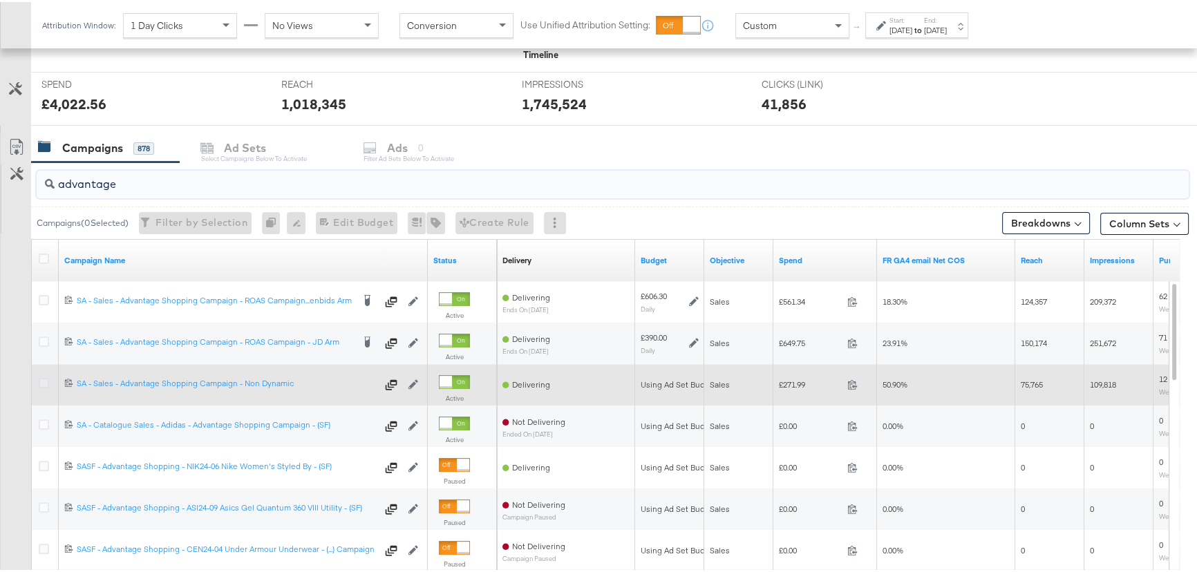
type input "advantage"
click at [41, 379] on icon at bounding box center [44, 381] width 10 height 10
click at [0, 0] on input "checkbox" at bounding box center [0, 0] width 0 height 0
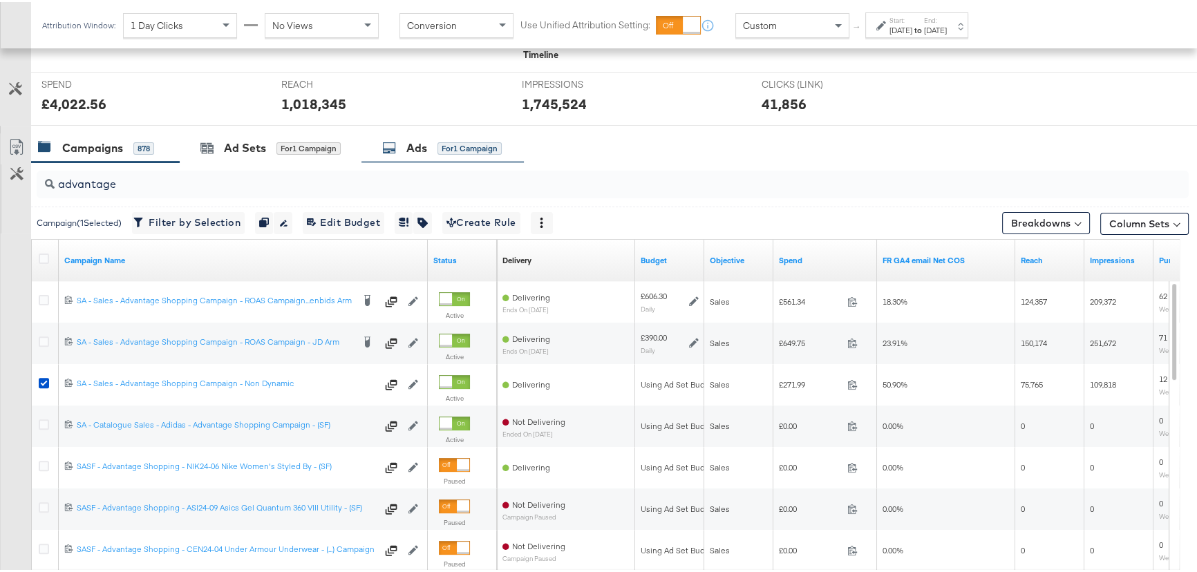
click at [478, 133] on div "Ads for 1 Campaign" at bounding box center [443, 146] width 162 height 30
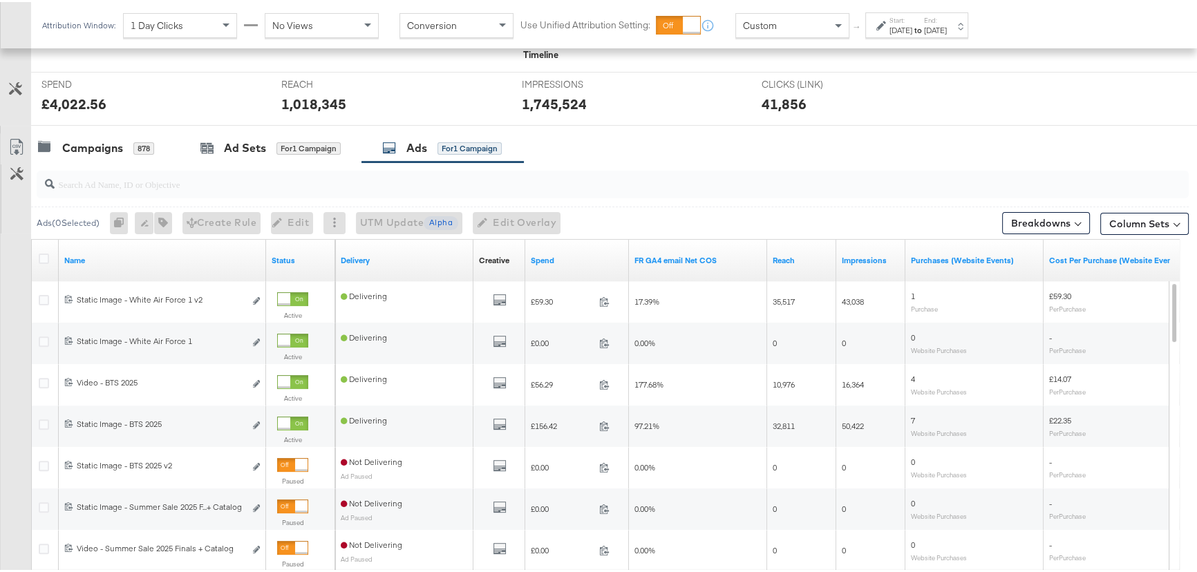
click at [903, 116] on div "CLICKS (LINK) CLICKS (LINK) 41,856" at bounding box center [868, 97] width 234 height 53
click at [65, 158] on div "Campaigns 878" at bounding box center [105, 146] width 149 height 30
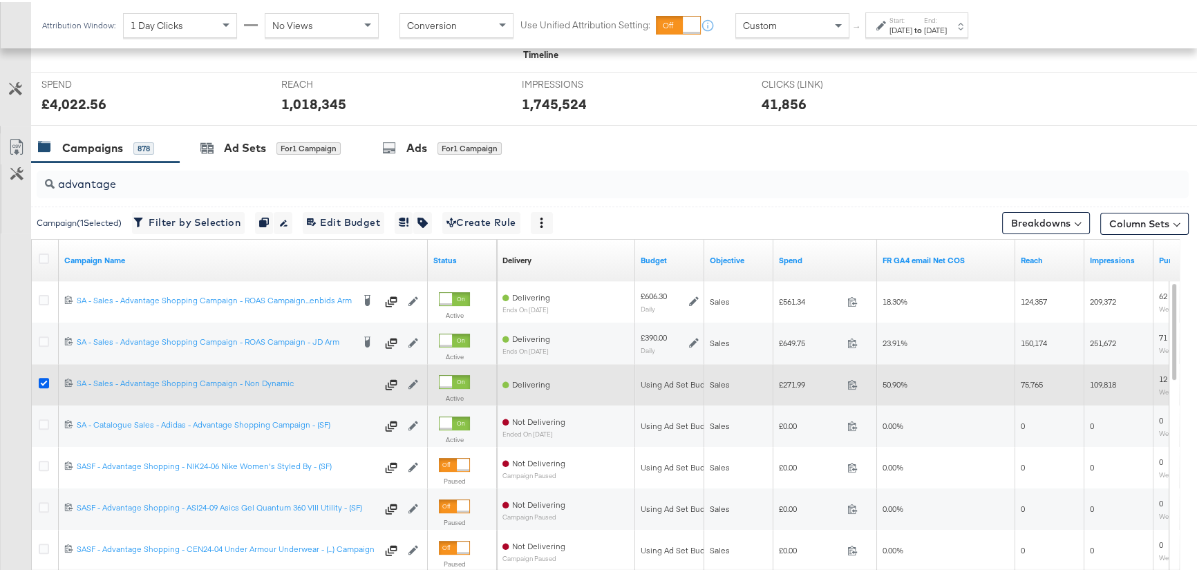
click at [43, 380] on icon at bounding box center [44, 381] width 10 height 10
click at [0, 0] on input "checkbox" at bounding box center [0, 0] width 0 height 0
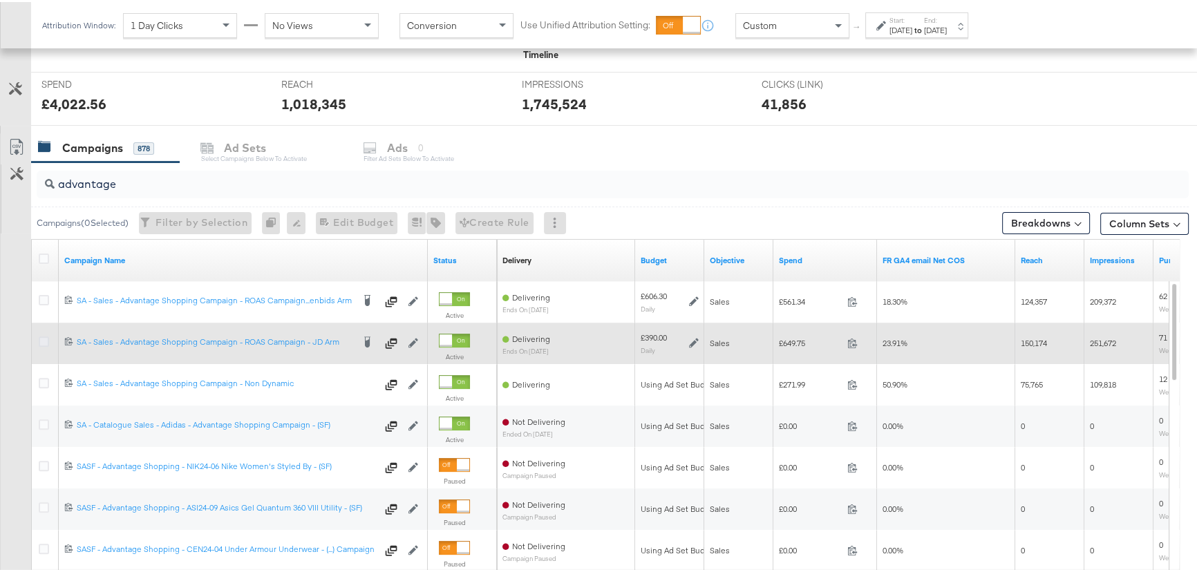
click at [44, 339] on icon at bounding box center [44, 340] width 10 height 10
click at [0, 0] on input "checkbox" at bounding box center [0, 0] width 0 height 0
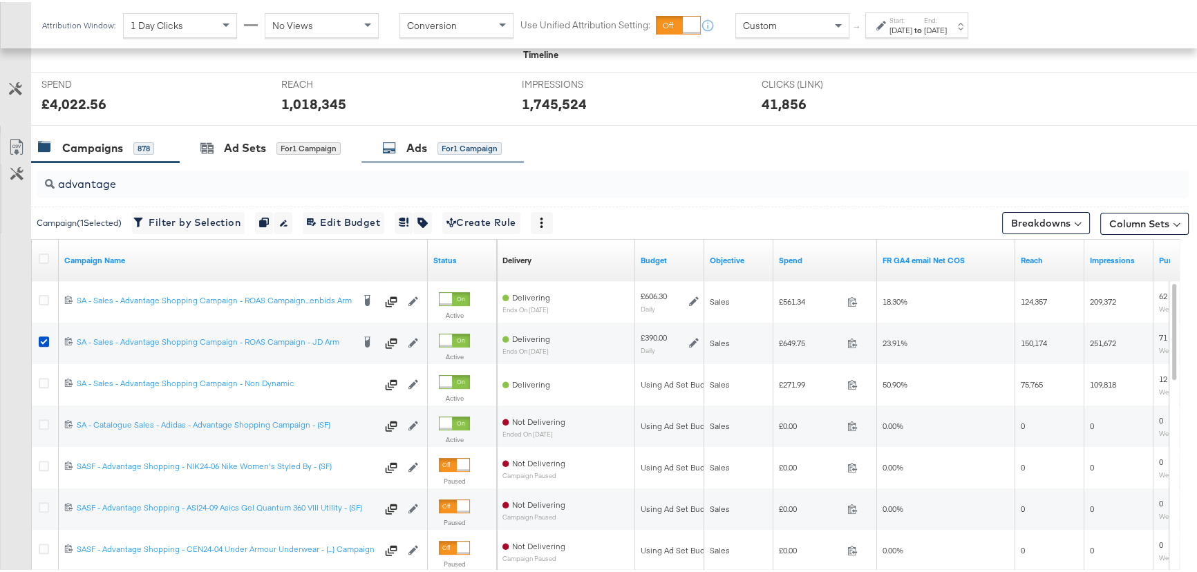
click at [402, 143] on div "Ads for 1 Campaign" at bounding box center [442, 146] width 120 height 16
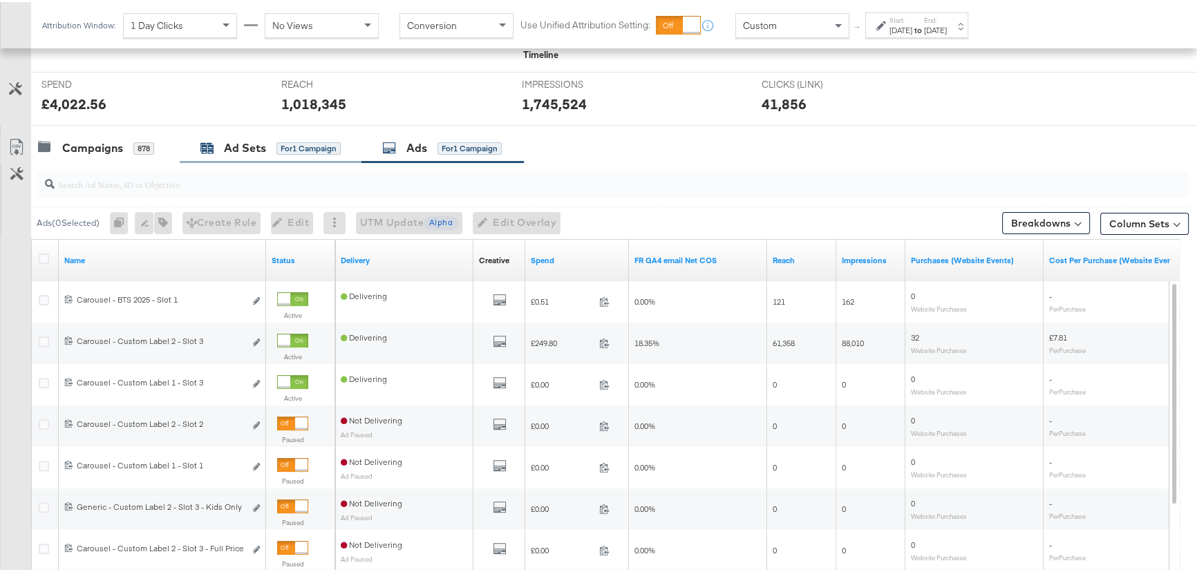
click at [223, 148] on div "Ad Sets for 1 Campaign" at bounding box center [270, 146] width 140 height 16
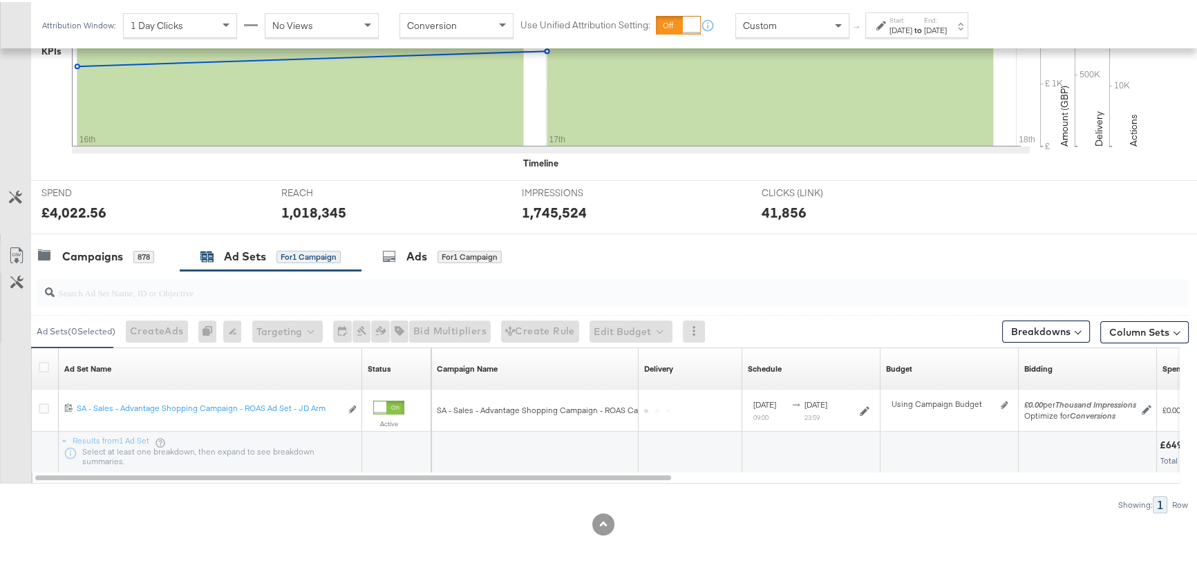
scroll to position [393, 0]
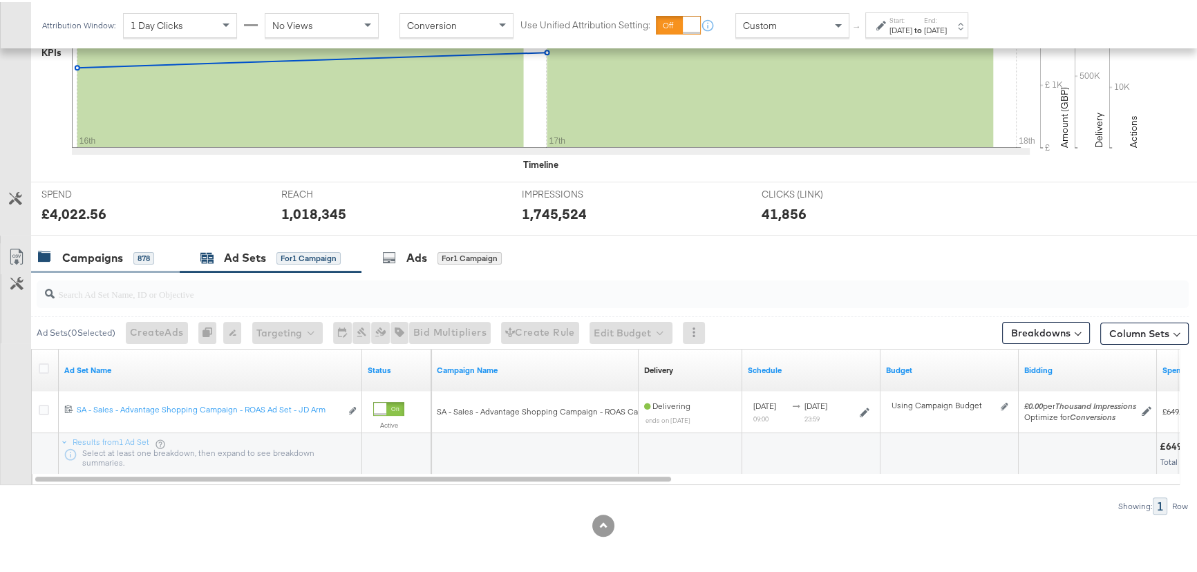
click at [105, 253] on div "Campaigns" at bounding box center [92, 256] width 61 height 16
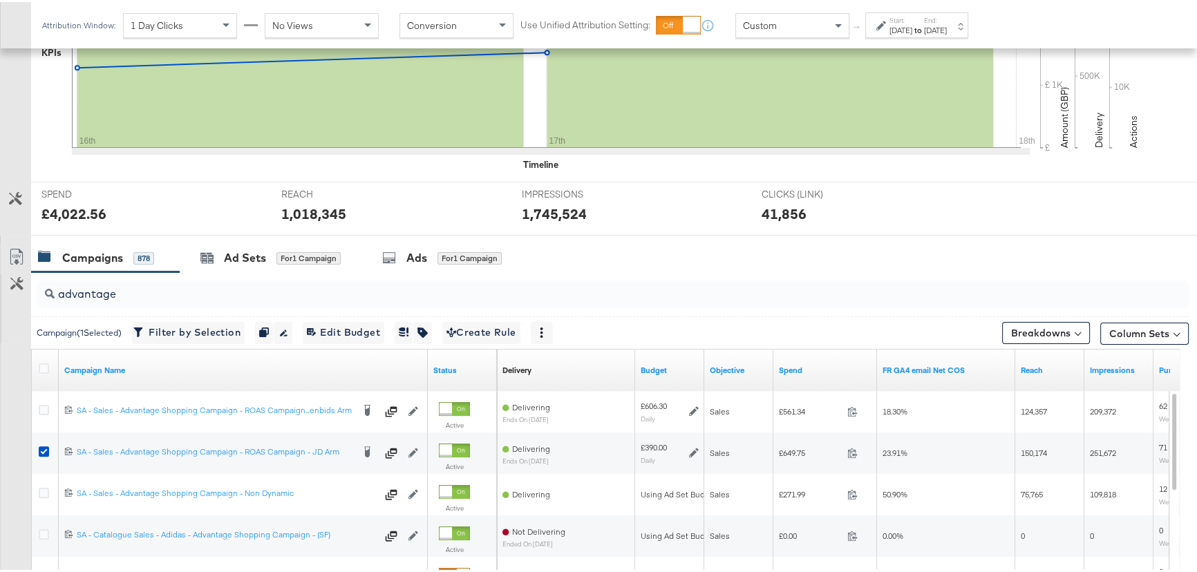
scroll to position [503, 0]
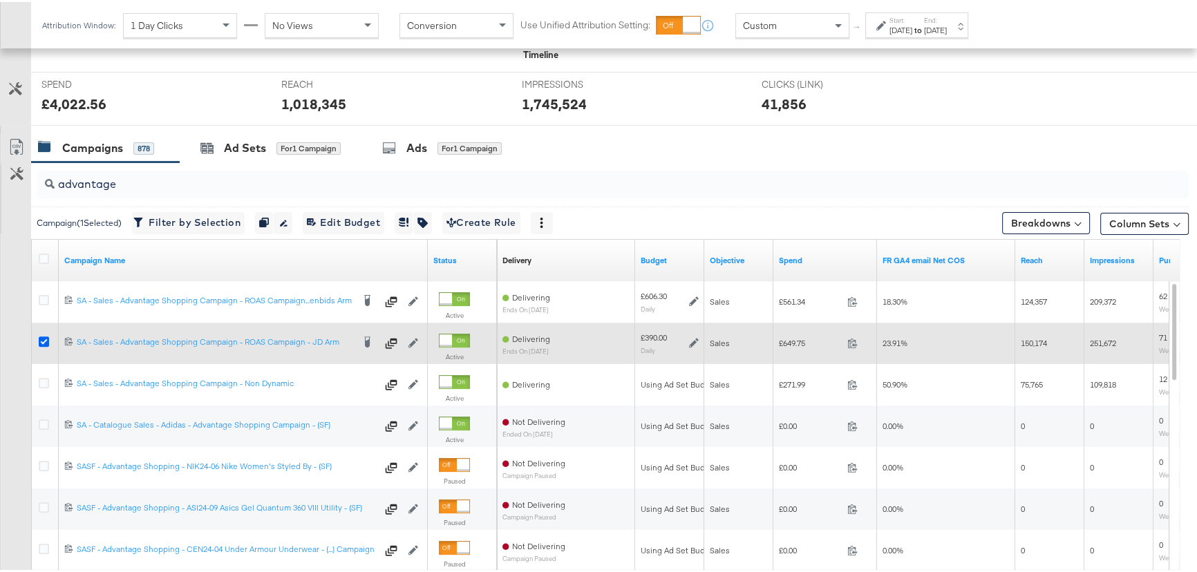
click at [44, 335] on icon at bounding box center [44, 340] width 10 height 10
click at [0, 0] on input "checkbox" at bounding box center [0, 0] width 0 height 0
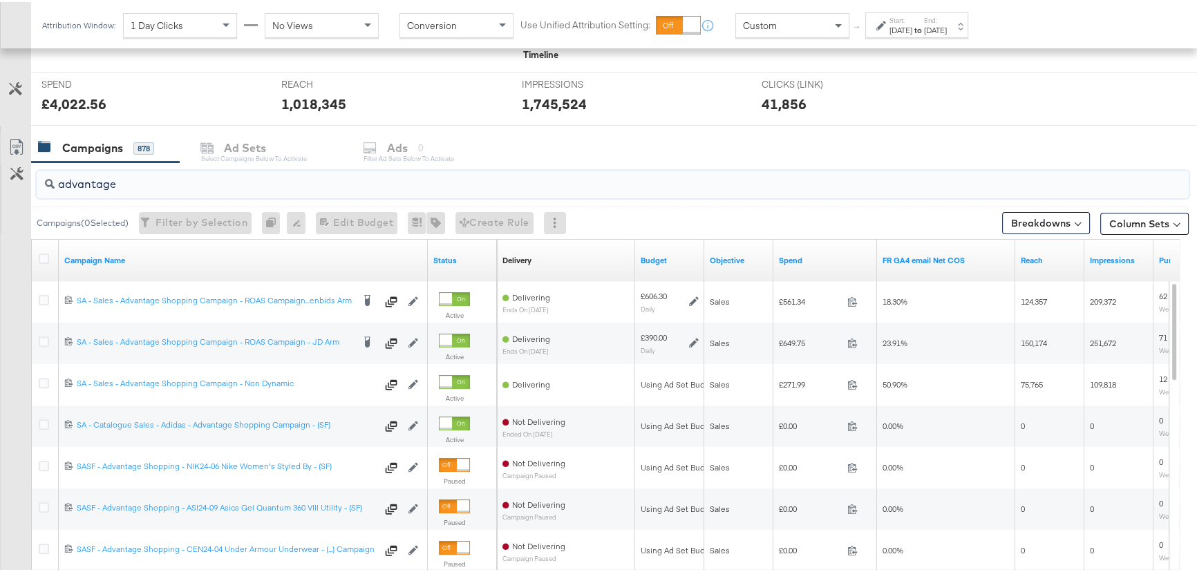
click at [121, 180] on input "advantage" at bounding box center [570, 176] width 1030 height 27
drag, startPoint x: 131, startPoint y: 182, endPoint x: 48, endPoint y: 182, distance: 83.7
click at [48, 182] on div "advantage" at bounding box center [613, 183] width 1152 height 28
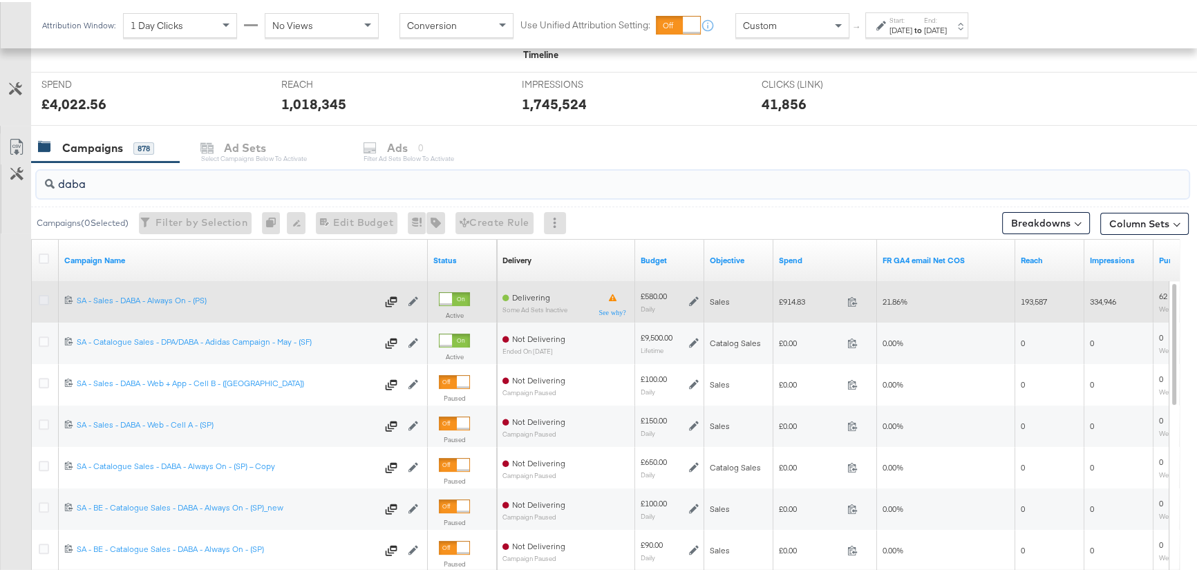
type input "daba"
click at [40, 301] on icon at bounding box center [44, 298] width 10 height 10
click at [0, 0] on input "checkbox" at bounding box center [0, 0] width 0 height 0
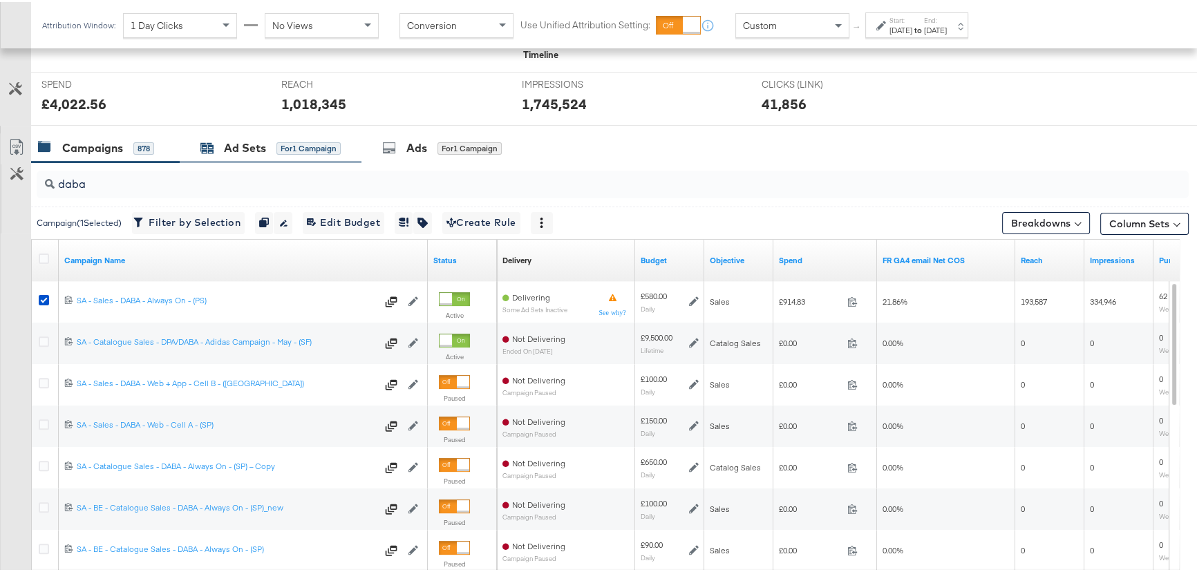
click at [248, 148] on div "Ad Sets" at bounding box center [245, 146] width 42 height 16
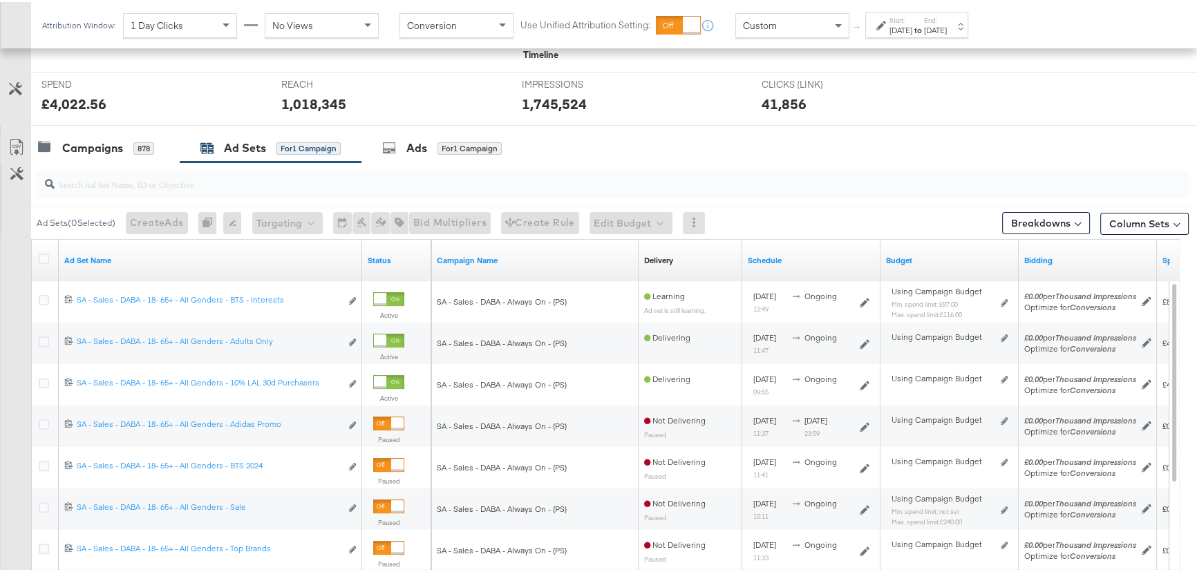
scroll to position [566, 0]
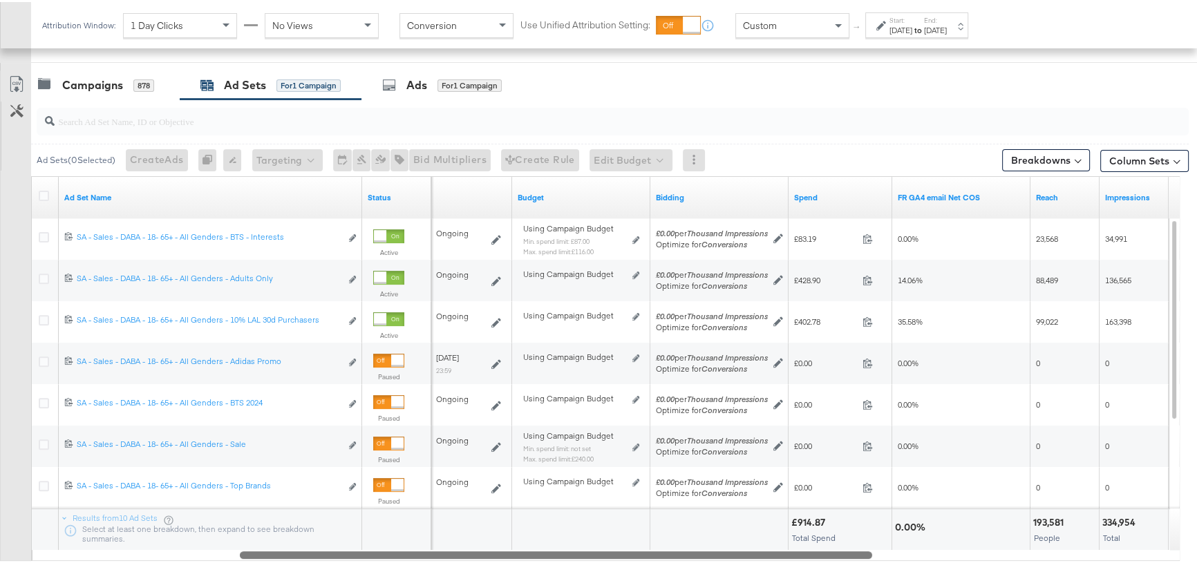
drag, startPoint x: 623, startPoint y: 552, endPoint x: 828, endPoint y: 563, distance: 204.9
click at [828, 563] on div "Ad Sets ( 0 Selected) Create Ads At least one ad set must be selected 0 Rename …" at bounding box center [594, 343] width 1189 height 492
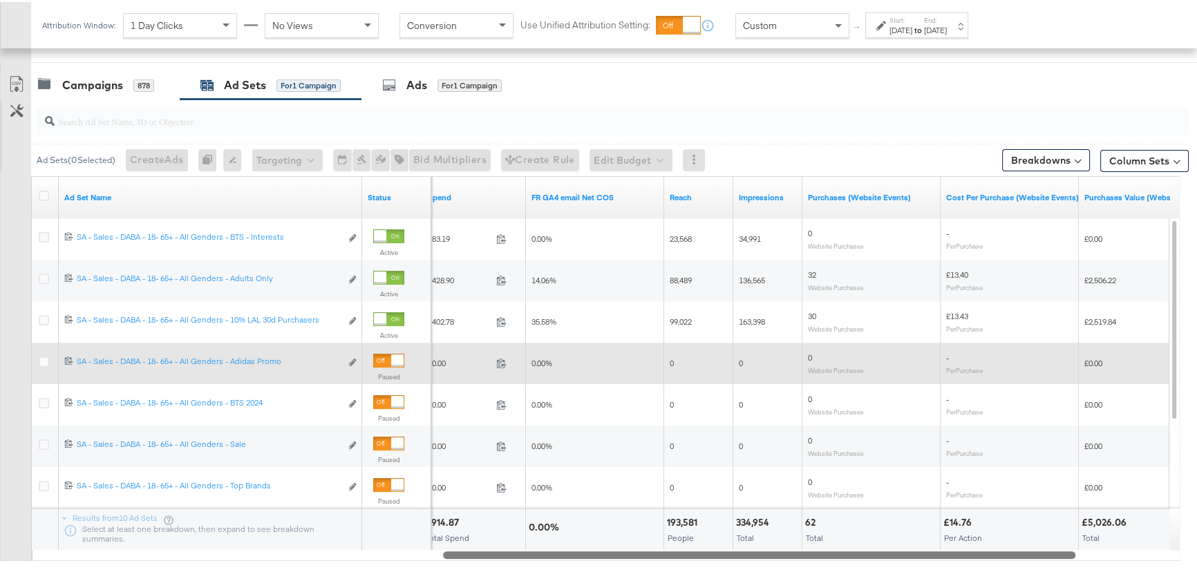
drag, startPoint x: 862, startPoint y: 555, endPoint x: 991, endPoint y: 379, distance: 218.6
click at [978, 561] on div "Ad Sets ( 0 Selected) Create Ads At least one ad set must be selected 0 Rename …" at bounding box center [594, 343] width 1189 height 492
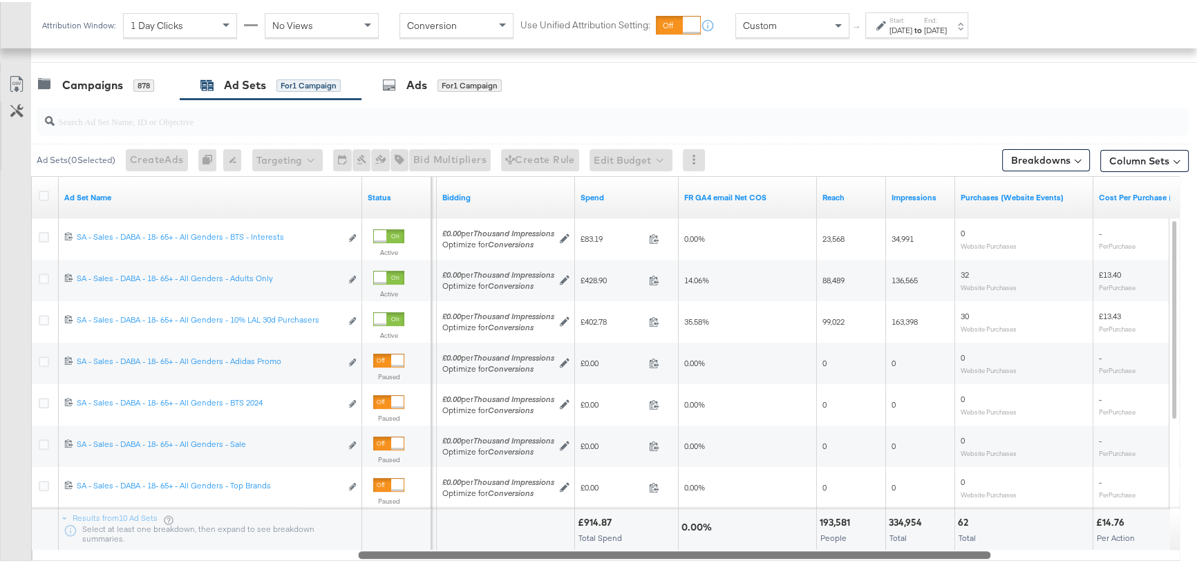
click at [973, 69] on div "Campaigns 878 Ad Sets for 1 Campaign Ads for 1 Campaign" at bounding box center [618, 83] width 1175 height 30
